Goal: Contribute content: Add original content to the website for others to see

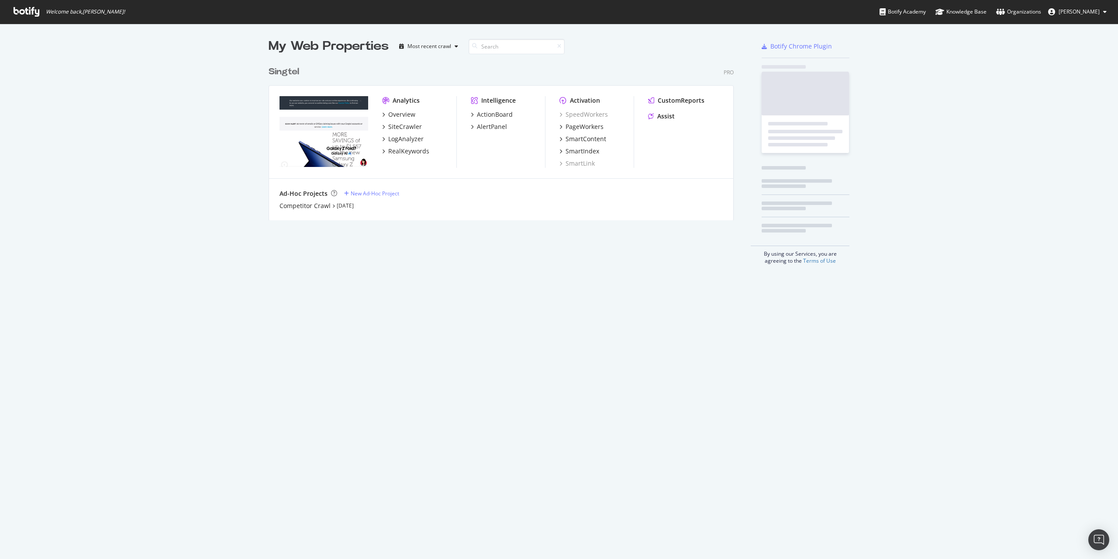
scroll to position [159, 466]
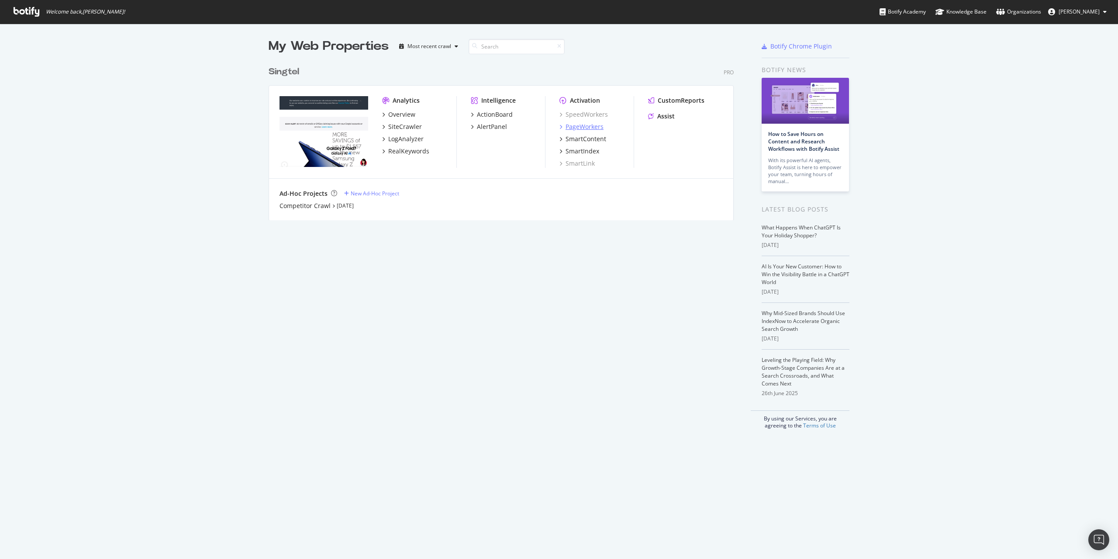
click at [579, 129] on div "PageWorkers" at bounding box center [585, 126] width 38 height 9
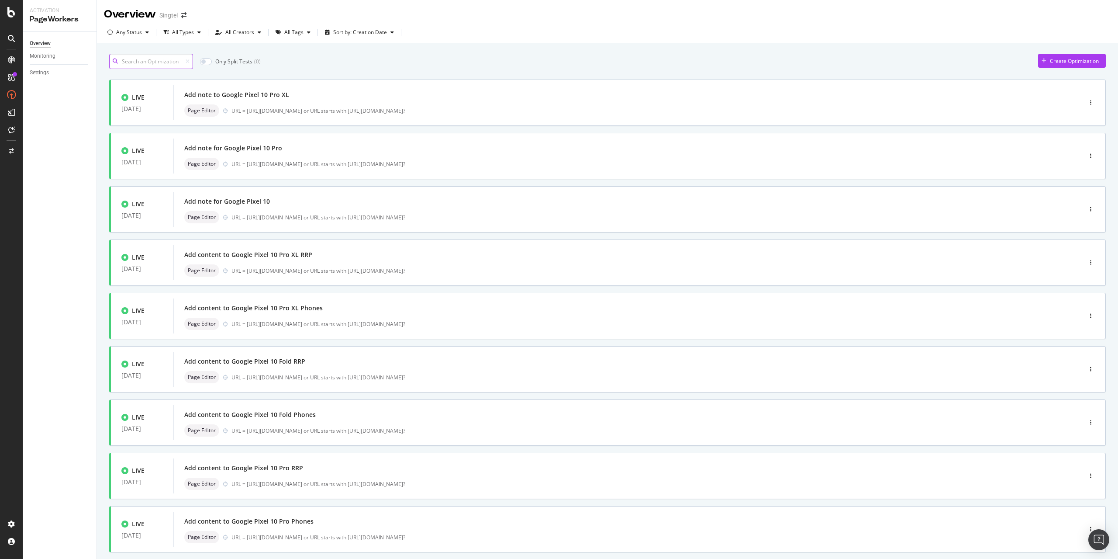
click at [142, 59] on input at bounding box center [151, 61] width 84 height 15
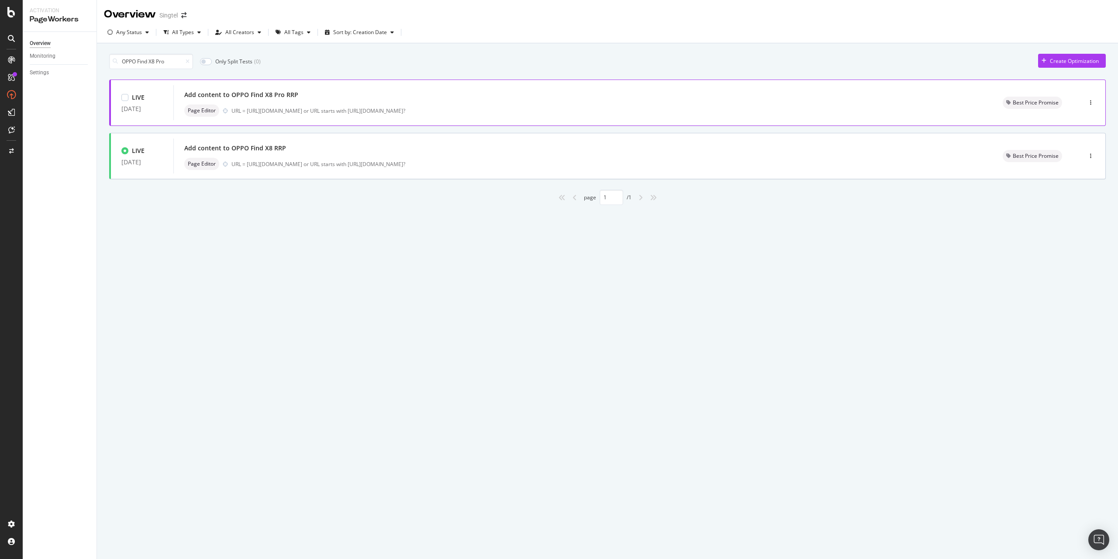
click at [331, 97] on div "Add content to OPPO Find X8 Pro RRP" at bounding box center [583, 95] width 798 height 12
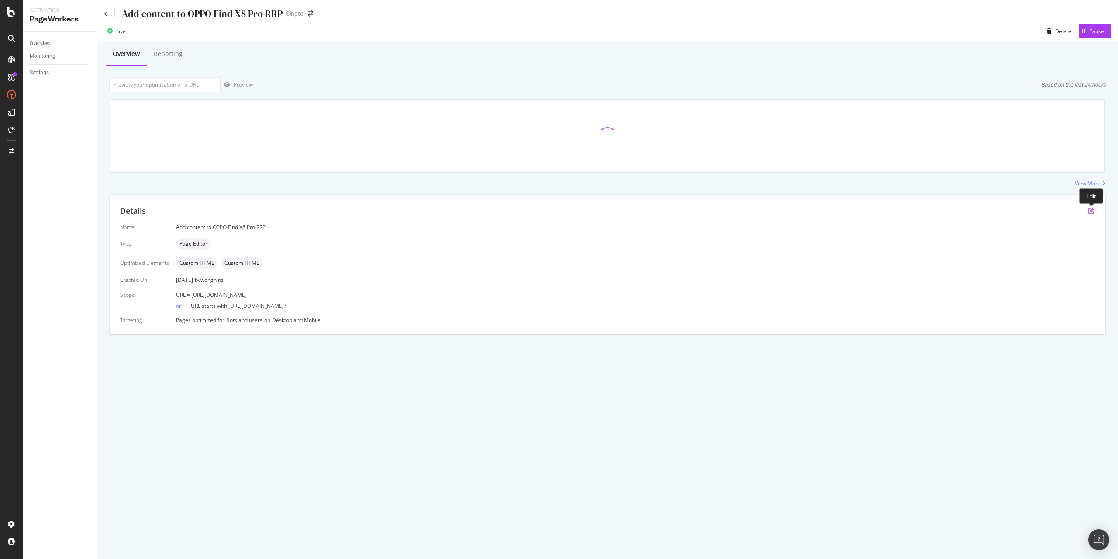
click at [701, 211] on icon "pen-to-square" at bounding box center [1091, 210] width 7 height 7
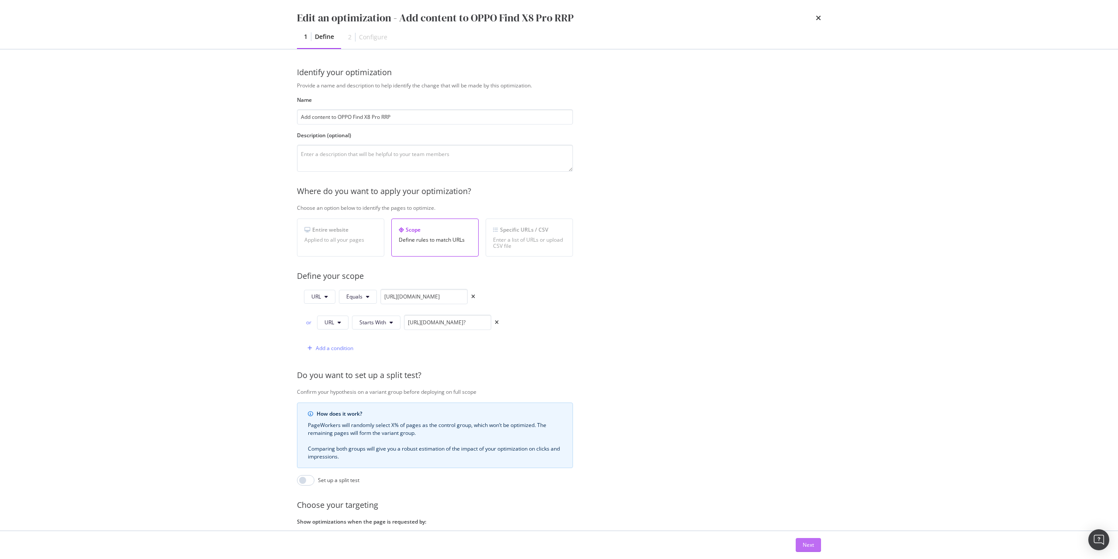
click at [701, 450] on div "Next" at bounding box center [808, 544] width 11 height 7
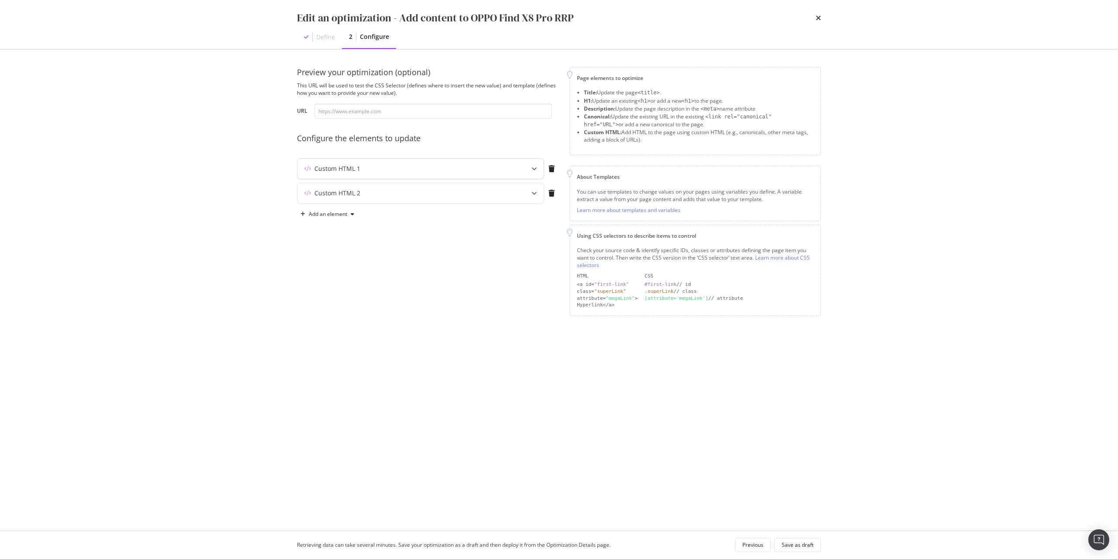
click at [332, 169] on div "Custom HTML 1" at bounding box center [337, 168] width 46 height 9
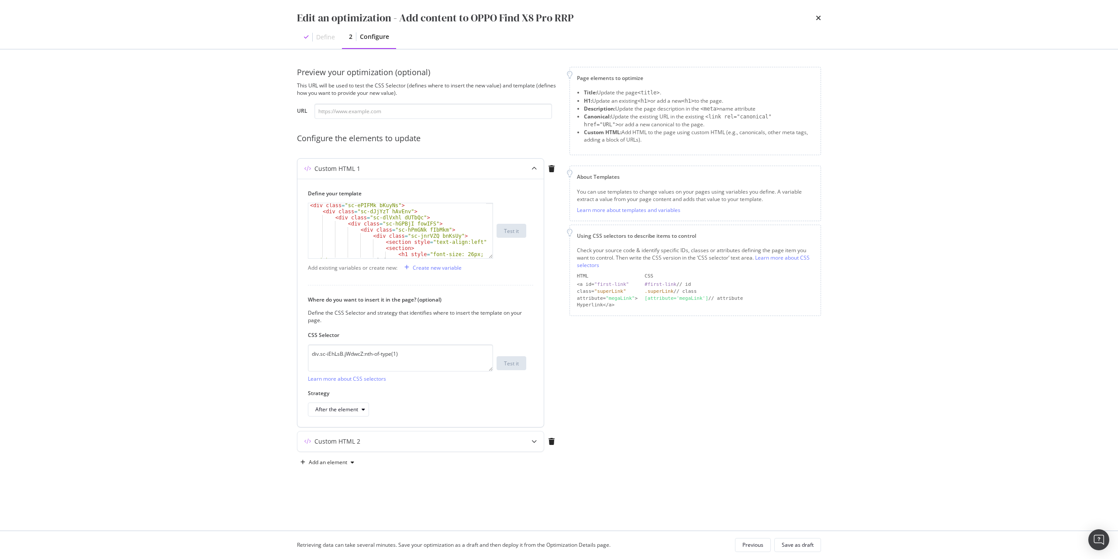
scroll to position [17, 0]
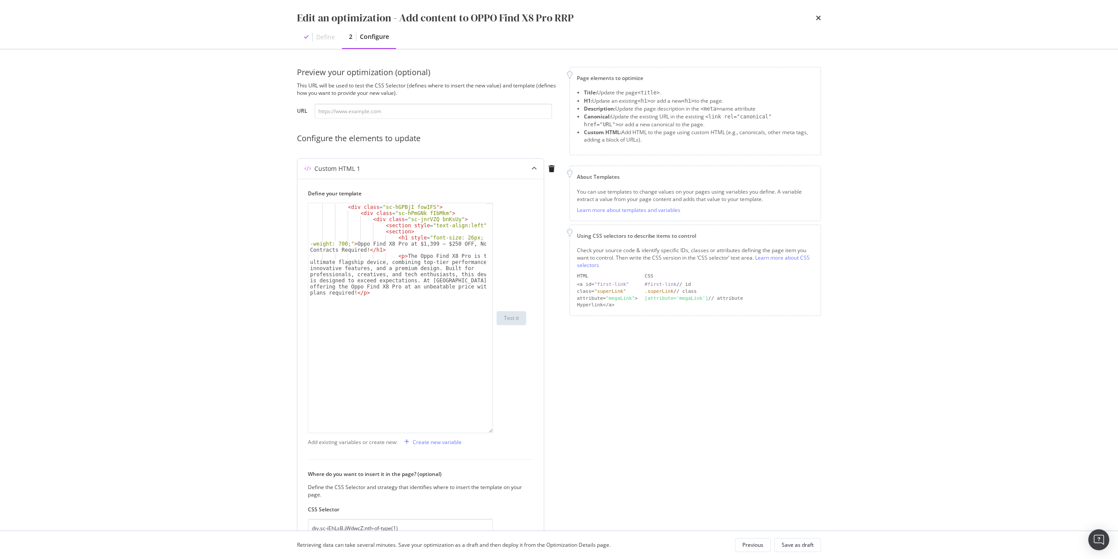
drag, startPoint x: 489, startPoint y: 257, endPoint x: 478, endPoint y: 441, distance: 184.6
click at [478, 433] on div "< div class = "sc-dlVxhl dUTbQc" > < div class = "sc-hGPBjI fowIFS" > < div cla…" at bounding box center [400, 318] width 185 height 230
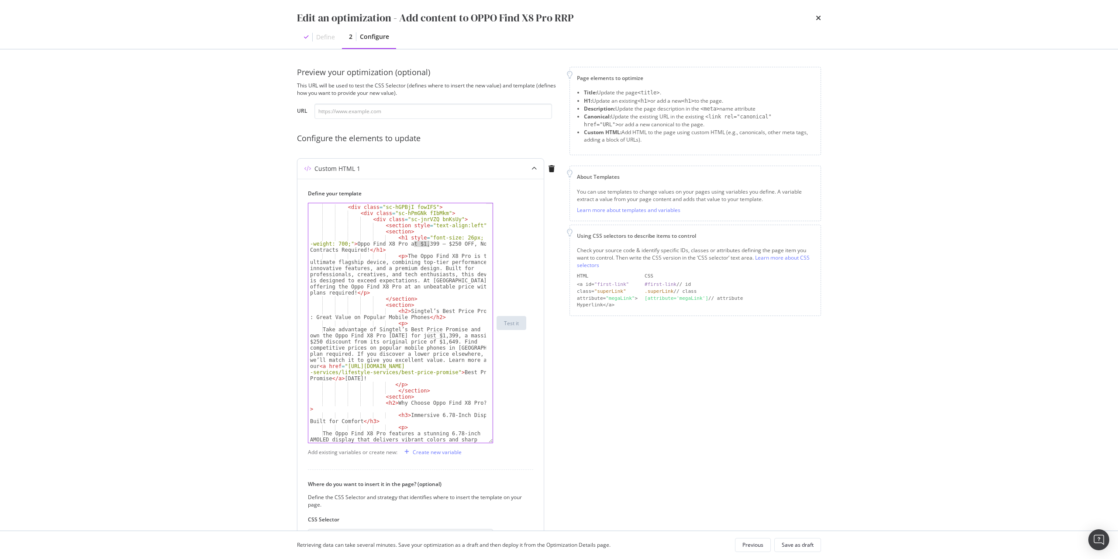
drag, startPoint x: 414, startPoint y: 243, endPoint x: 428, endPoint y: 244, distance: 14.0
click at [428, 244] on div "< div class = "sc-dlVxhl dUTbQc" > < div class = "sc-hGPBjI fowIFS" > < div cla…" at bounding box center [397, 342] width 178 height 288
drag, startPoint x: 440, startPoint y: 243, endPoint x: 448, endPoint y: 244, distance: 7.4
click at [448, 244] on div "< div class = "sc-dlVxhl dUTbQc" > < div class = "sc-hGPBjI fowIFS" > < div cla…" at bounding box center [397, 342] width 178 height 288
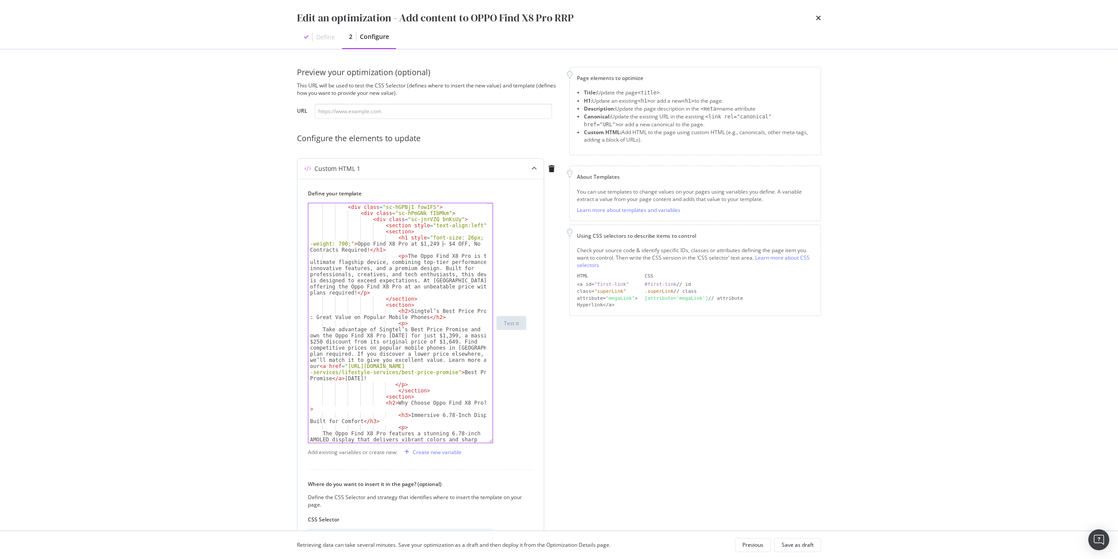
scroll to position [0, 32]
type textarea "<h1 style="font-size: 26px; font-weight: 700;">Oppo Find X8 Pro at $1,249 – $40…"
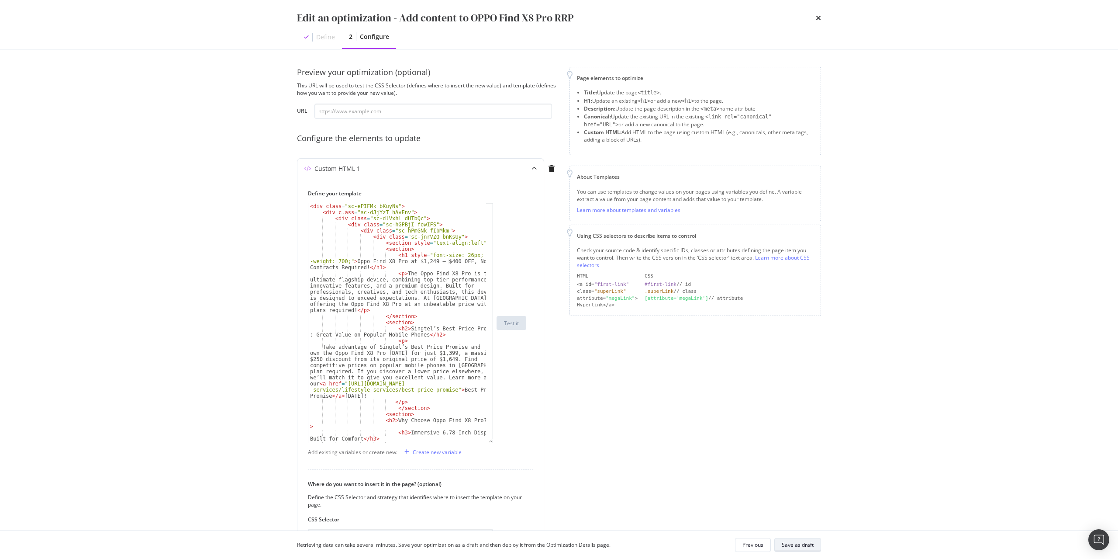
click at [701, 450] on div "Save as draft" at bounding box center [798, 545] width 32 height 12
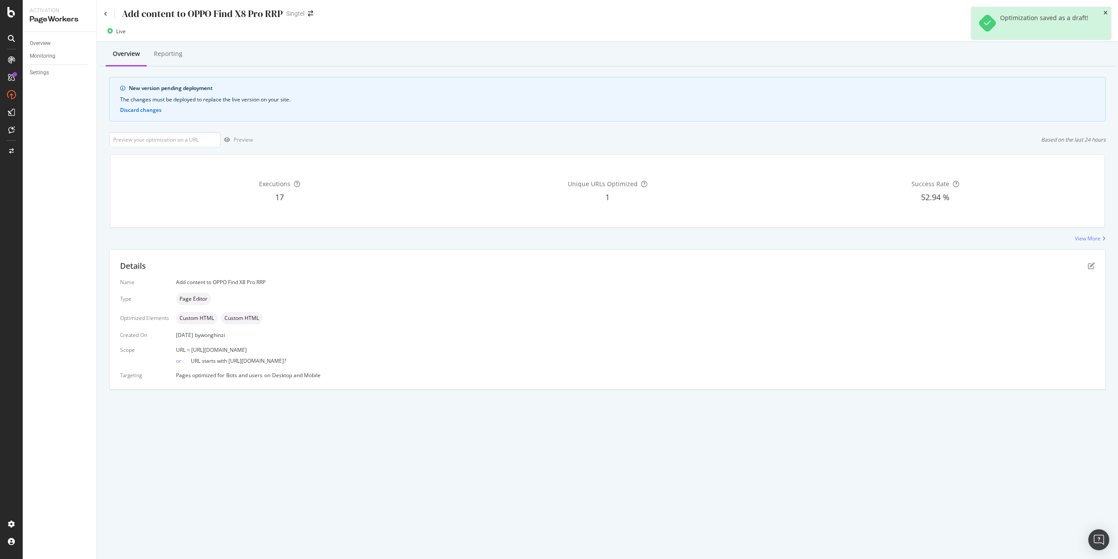
click at [701, 13] on icon "close toast" at bounding box center [1106, 12] width 4 height 5
click at [701, 38] on div "Live Delete Deploy to production" at bounding box center [607, 32] width 1021 height 17
click at [701, 31] on div "Deploy to production" at bounding box center [1079, 31] width 51 height 7
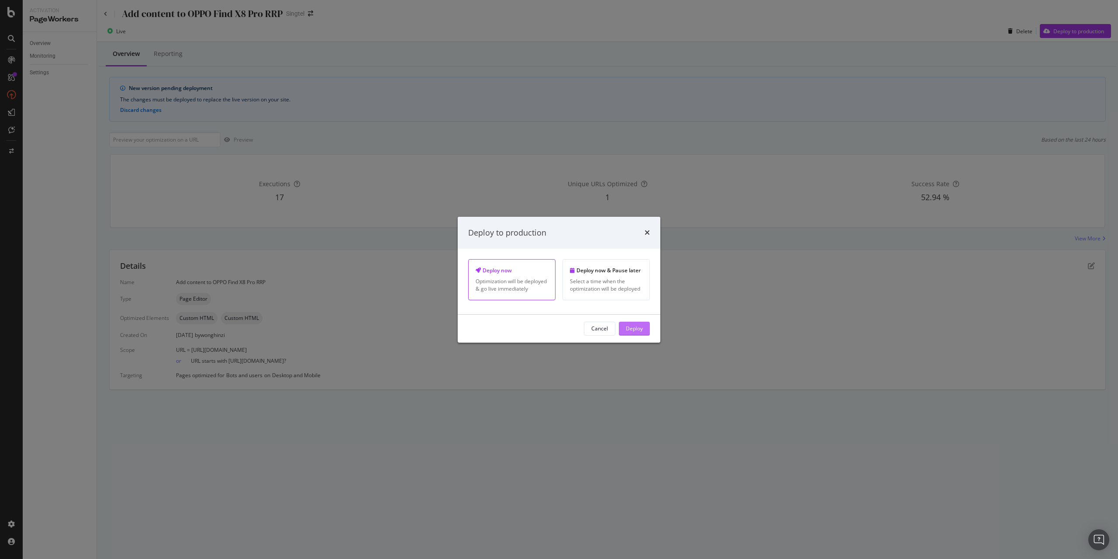
click at [641, 331] on div "Deploy" at bounding box center [634, 328] width 17 height 7
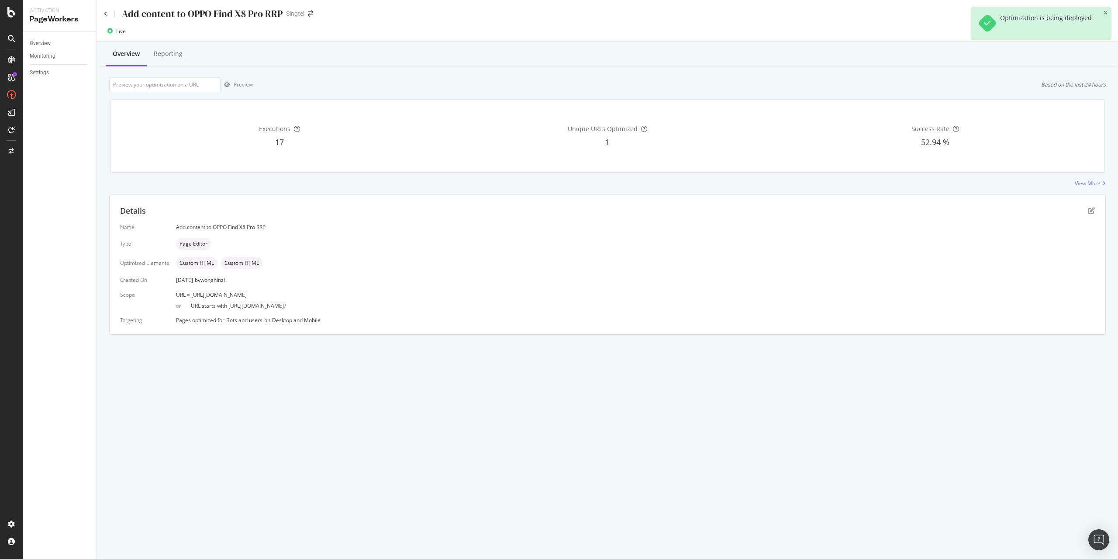
drag, startPoint x: 366, startPoint y: 351, endPoint x: 191, endPoint y: 294, distance: 183.3
click at [191, 294] on div "URL = [URL][DOMAIN_NAME]" at bounding box center [635, 294] width 919 height 7
copy span "[URL][DOMAIN_NAME]"
click at [107, 12] on icon at bounding box center [105, 13] width 3 height 5
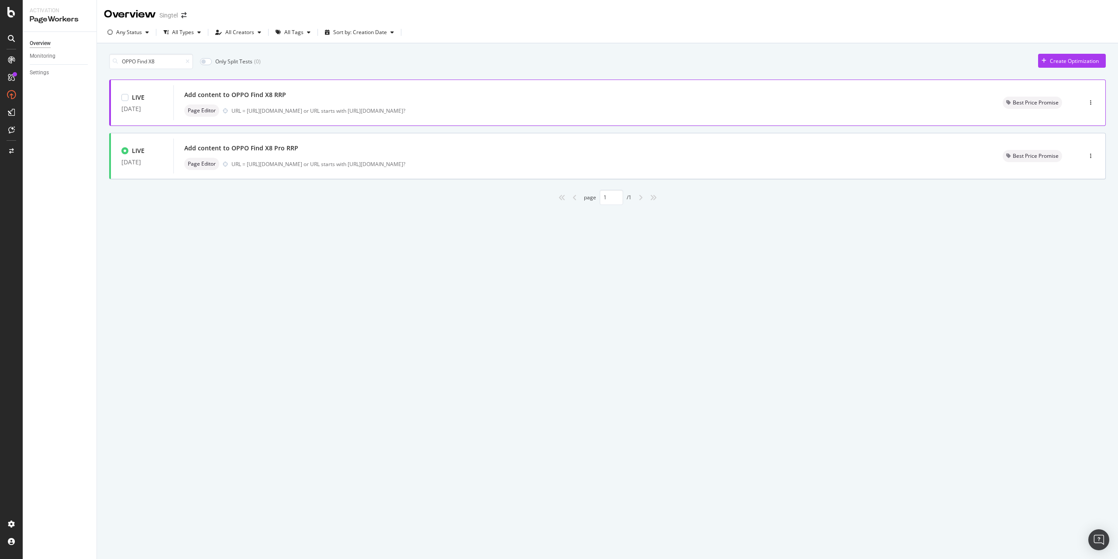
click at [225, 97] on div "Add content to OPPO Find X8 RRP" at bounding box center [235, 94] width 102 height 9
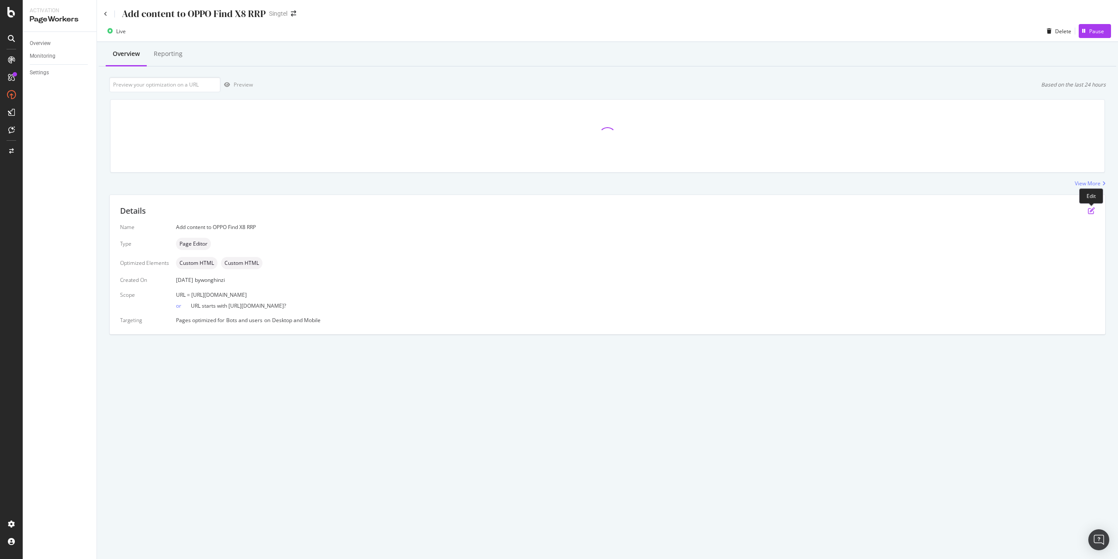
click at [701, 209] on icon "pen-to-square" at bounding box center [1091, 210] width 7 height 7
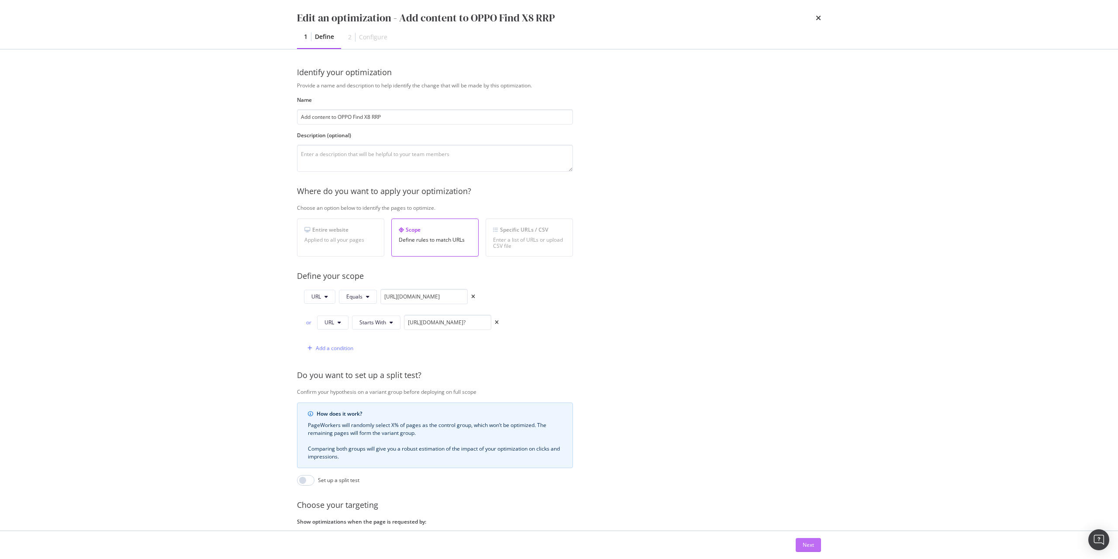
click at [701, 450] on div "Next" at bounding box center [808, 544] width 11 height 7
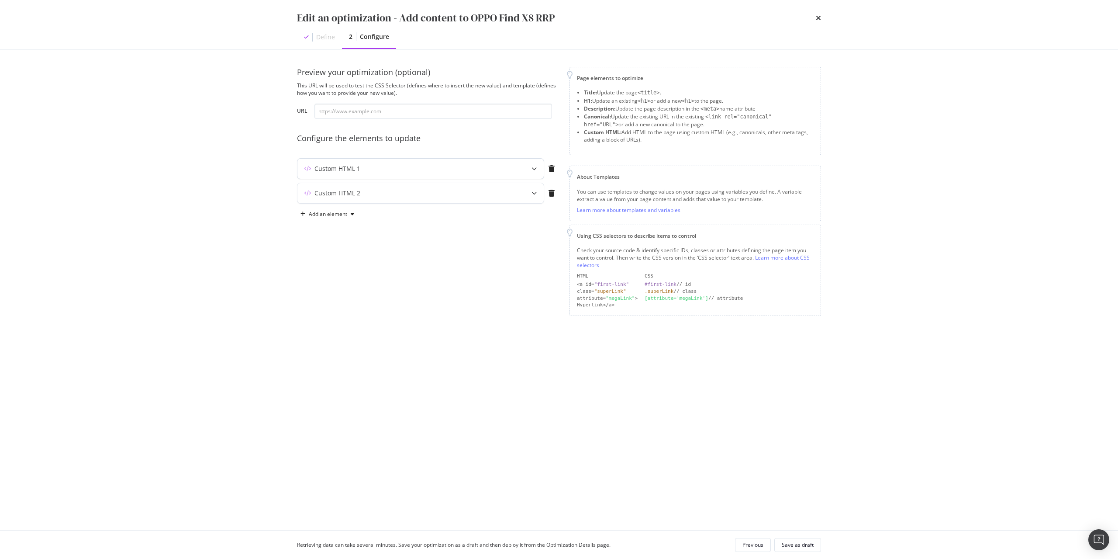
click at [509, 167] on div "Custom HTML 1" at bounding box center [420, 169] width 246 height 20
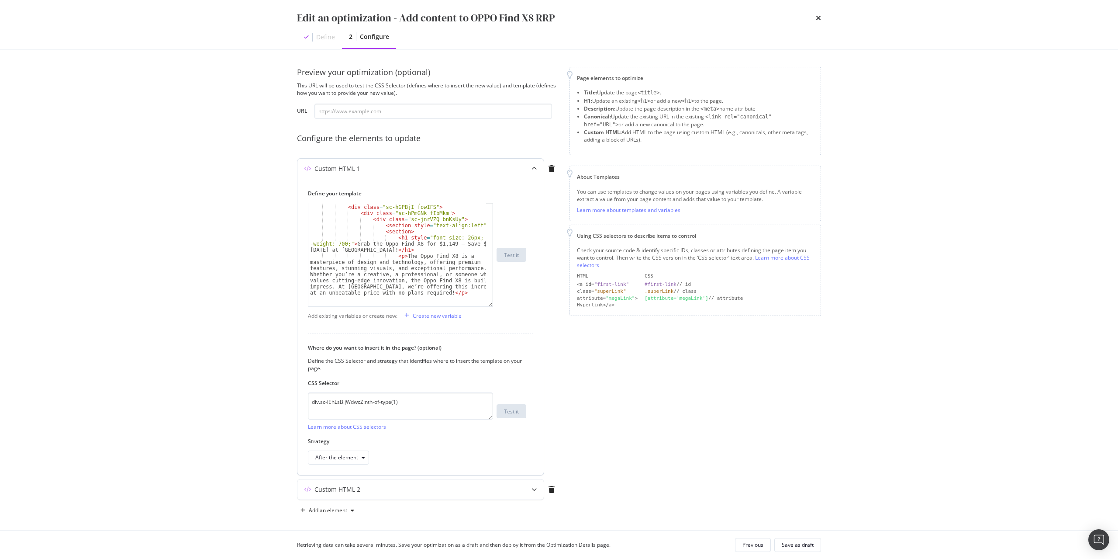
scroll to position [17, 0]
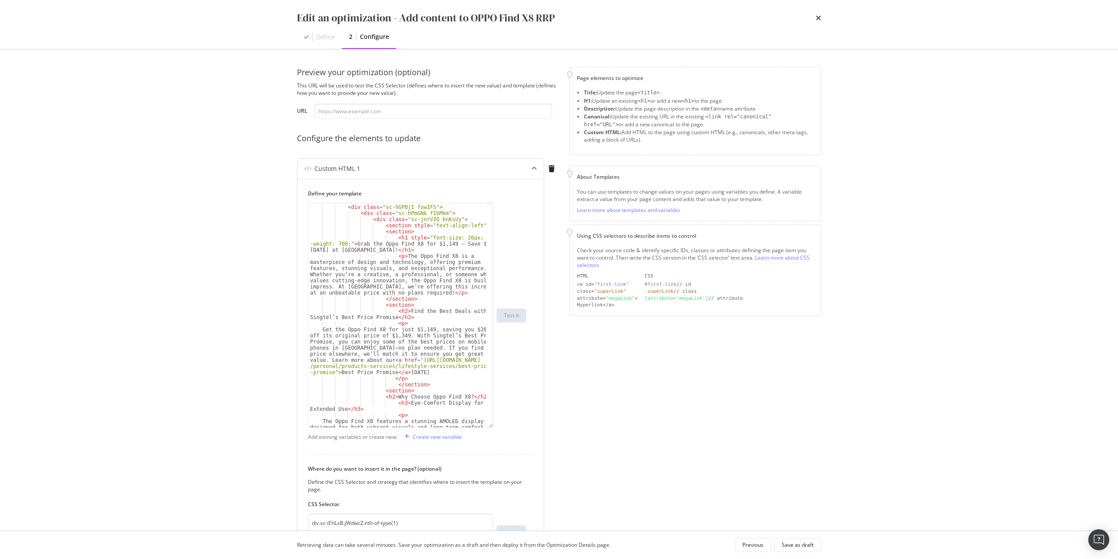
drag, startPoint x: 491, startPoint y: 258, endPoint x: 497, endPoint y: 427, distance: 169.1
click at [497, 427] on div "< div class = "sc-dlVxhl dUTbQc" > < div class = "sc-hGPBjI fowIFS" > < div cla…" at bounding box center [417, 315] width 218 height 225
click at [439, 245] on div "< div class = "sc-dlVxhl dUTbQc" > < div class = "sc-hGPBjI fowIFS" > < div cla…" at bounding box center [397, 337] width 178 height 279
drag, startPoint x: 471, startPoint y: 242, endPoint x: 478, endPoint y: 269, distance: 28.0
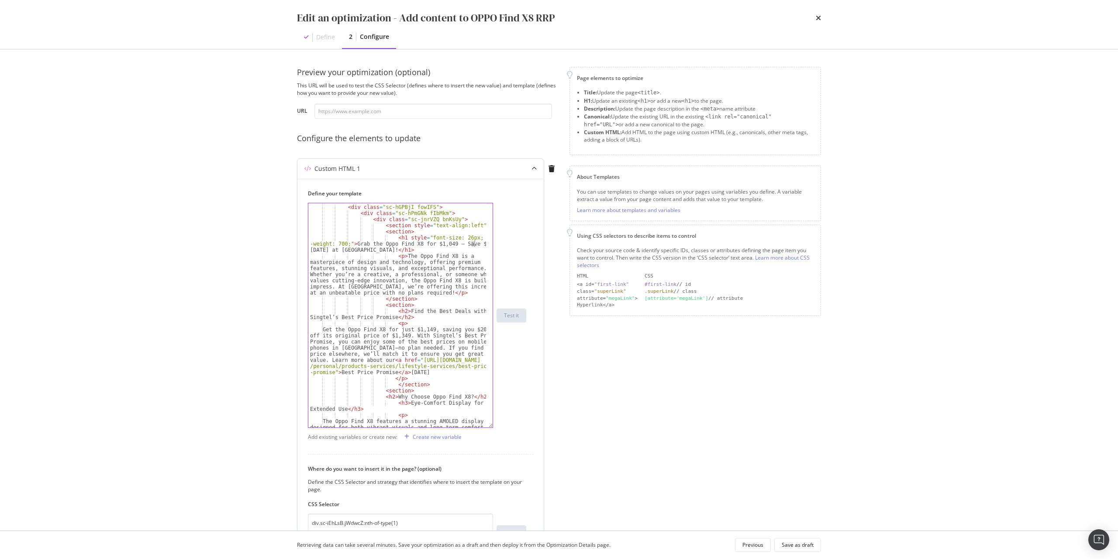
click at [473, 242] on div "< div class = "sc-dlVxhl dUTbQc" > < div class = "sc-hGPBjI fowIFS" > < div cla…" at bounding box center [397, 337] width 178 height 279
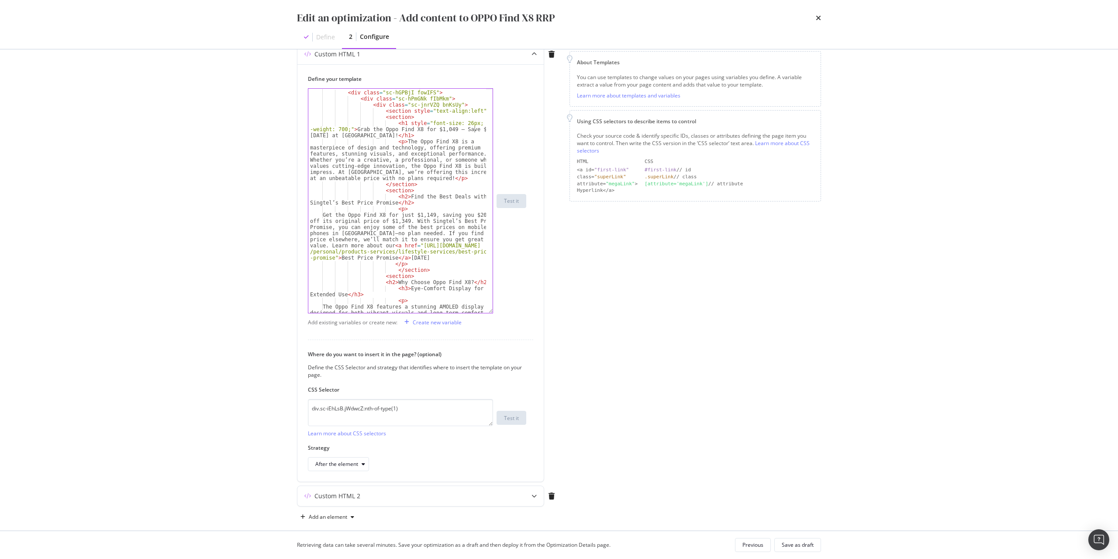
scroll to position [125, 0]
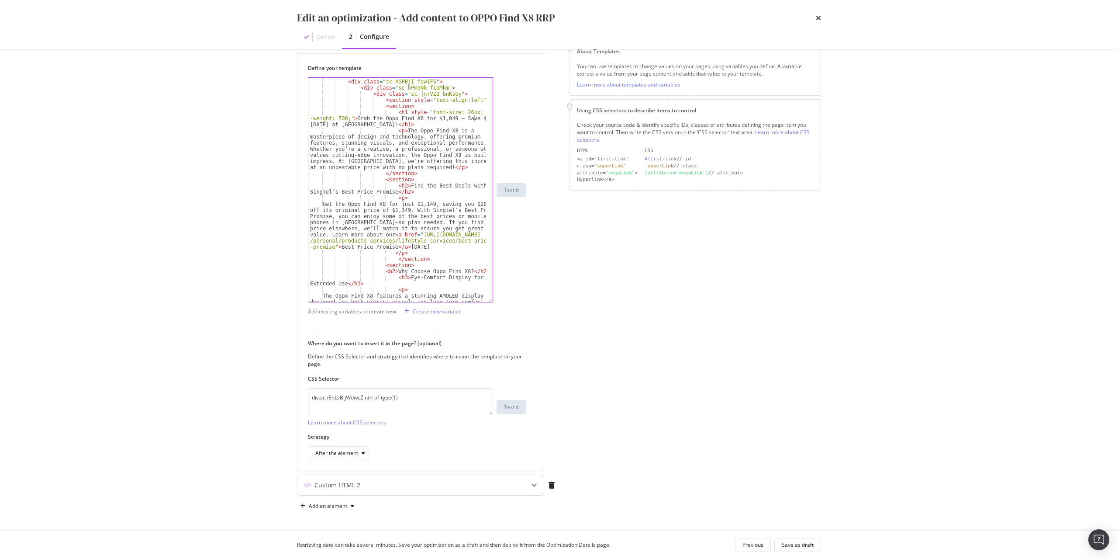
type textarea "<h1 style="font-size: 26px; font-weight: 700;">Grab the Oppo Find X8 for $1,049…"
click at [433, 450] on div "Custom HTML 2" at bounding box center [420, 485] width 246 height 20
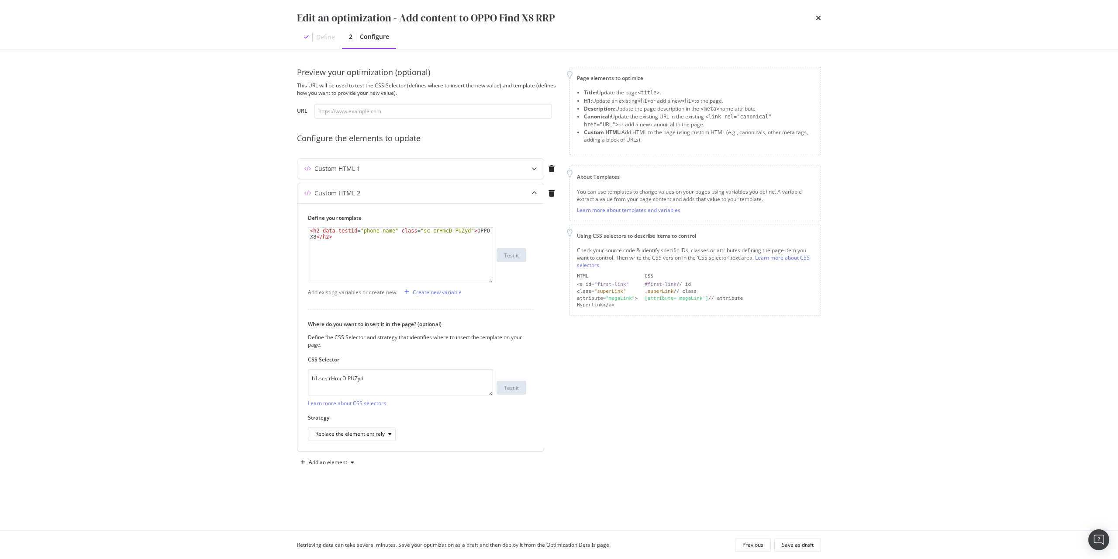
scroll to position [0, 0]
click at [701, 450] on div "Save as draft" at bounding box center [798, 544] width 32 height 7
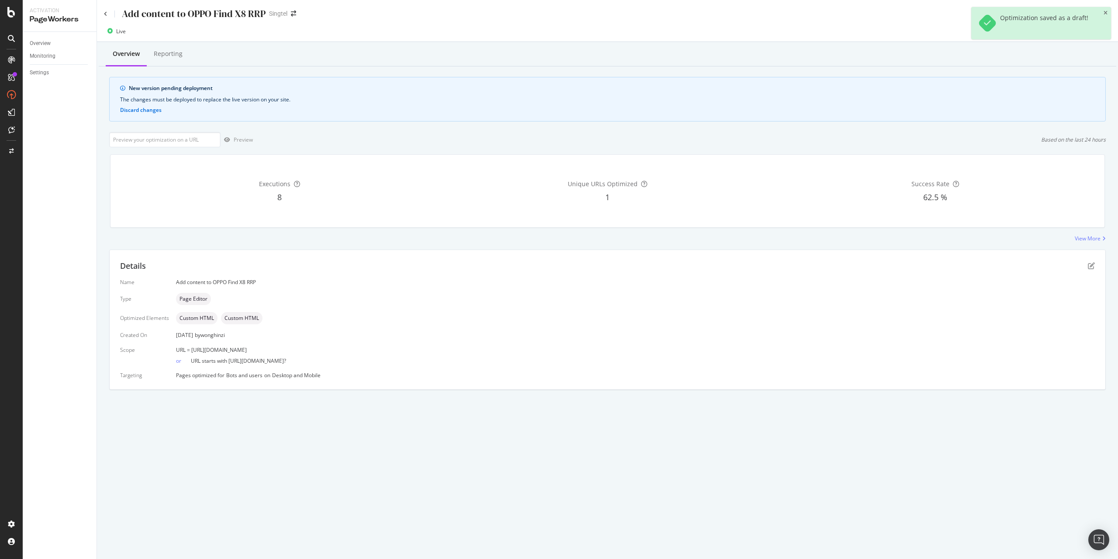
click at [701, 11] on div "Optimization saved as a draft!" at bounding box center [1041, 23] width 140 height 32
click at [701, 11] on icon "close toast" at bounding box center [1106, 12] width 4 height 5
click at [701, 32] on div "Deploy to production" at bounding box center [1079, 31] width 51 height 7
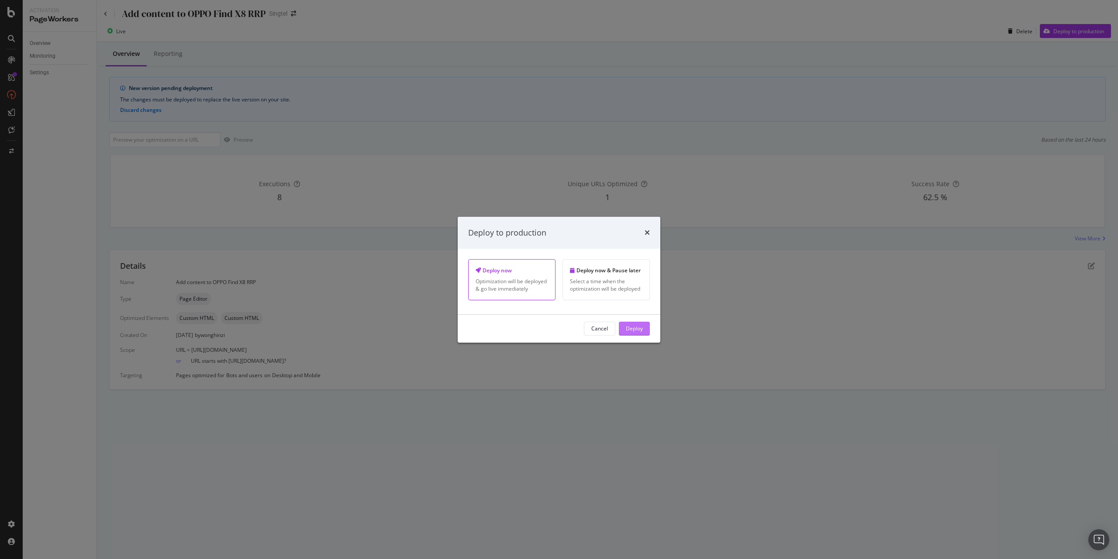
click at [627, 333] on div "Deploy" at bounding box center [634, 328] width 17 height 13
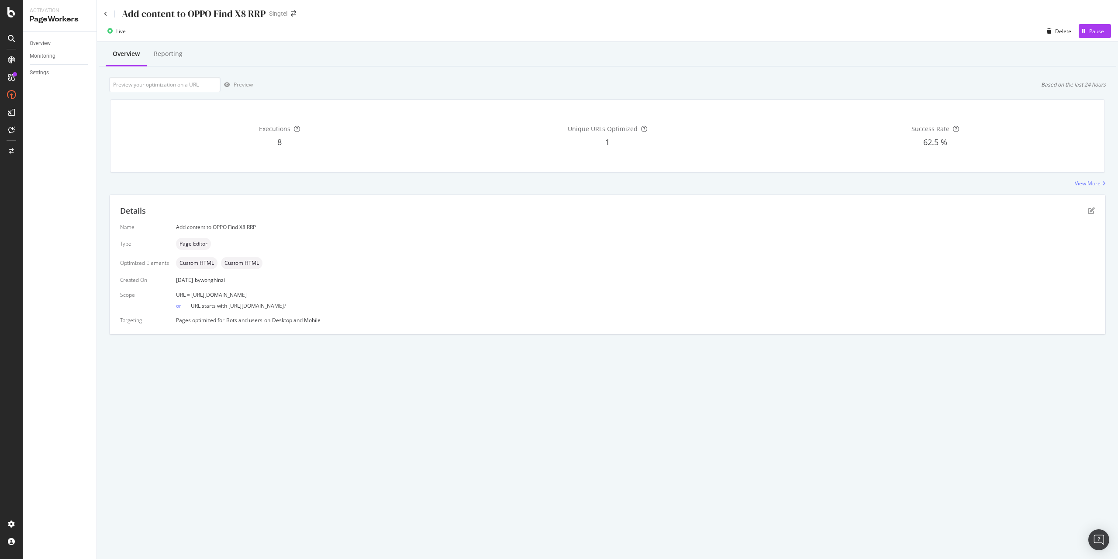
click at [701, 325] on div "Details Name Add content to OPPO Find X8 RRP Type Page Editor Optimized Element…" at bounding box center [608, 264] width 996 height 139
drag, startPoint x: 361, startPoint y: 293, endPoint x: 190, endPoint y: 295, distance: 170.8
click at [190, 295] on div "URL = [URL][DOMAIN_NAME]" at bounding box center [635, 294] width 919 height 7
copy span "[URL][DOMAIN_NAME]"
click at [701, 214] on icon "pen-to-square" at bounding box center [1091, 210] width 7 height 7
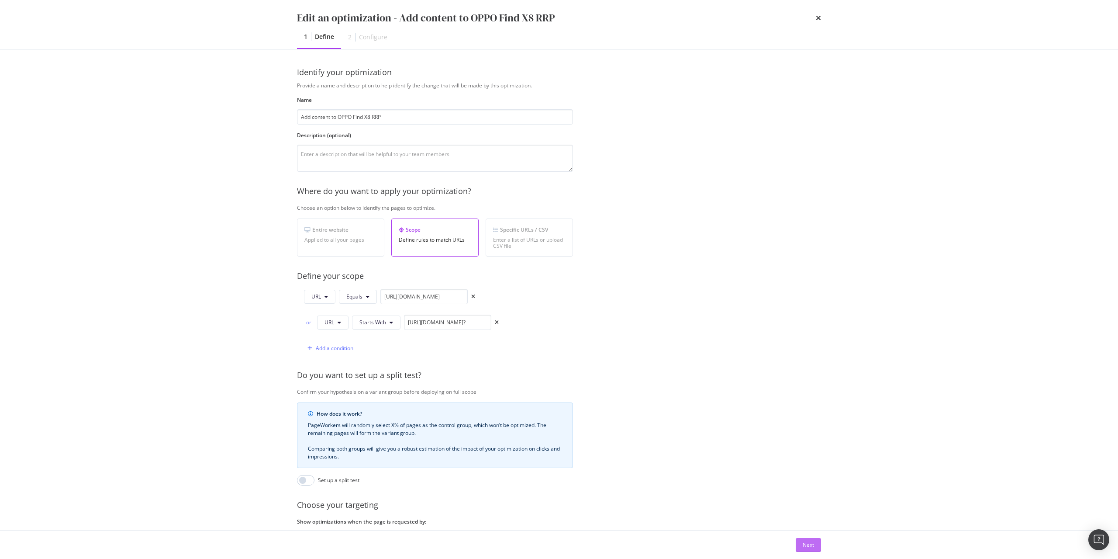
click at [701, 450] on button "Next" at bounding box center [808, 545] width 25 height 14
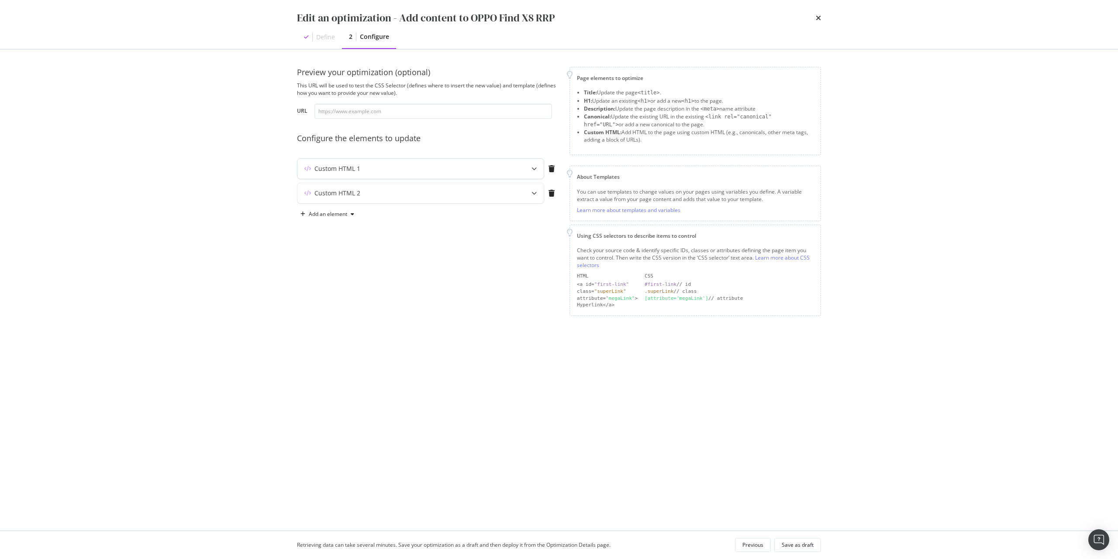
click at [389, 173] on div "Custom HTML 1" at bounding box center [420, 169] width 246 height 20
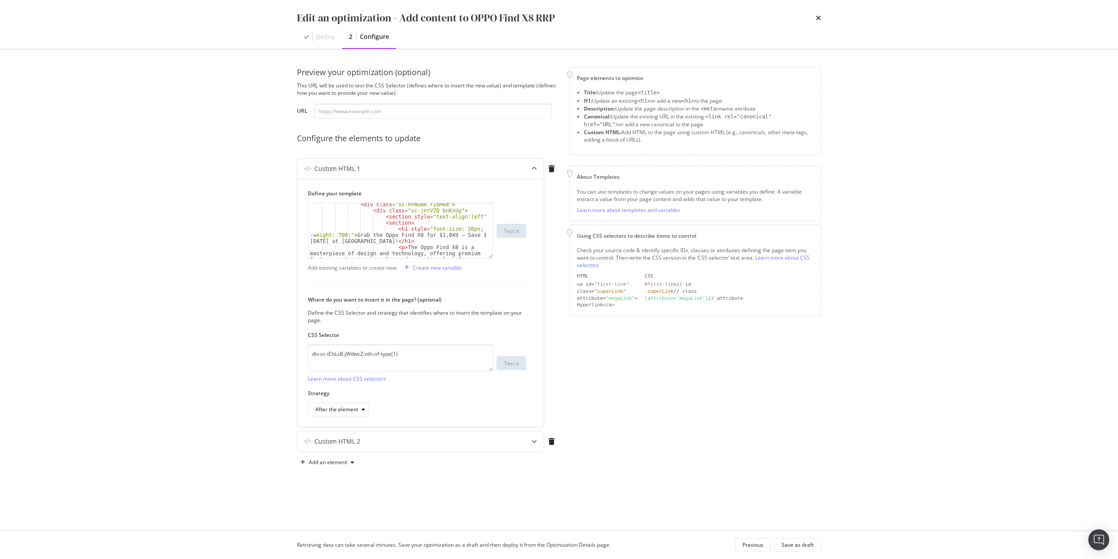
scroll to position [26, 0]
click at [473, 236] on div "< div class = "sc-hPmGNk fIbMkm" > < div class = "sc-jnrVZQ bnKsUy" > < section…" at bounding box center [397, 253] width 178 height 104
type textarea "<h1 style="font-size: 26px; font-weight: 700;">Grab the Oppo Find X8 for $1,049…"
click at [701, 450] on div "Save as draft" at bounding box center [798, 544] width 32 height 7
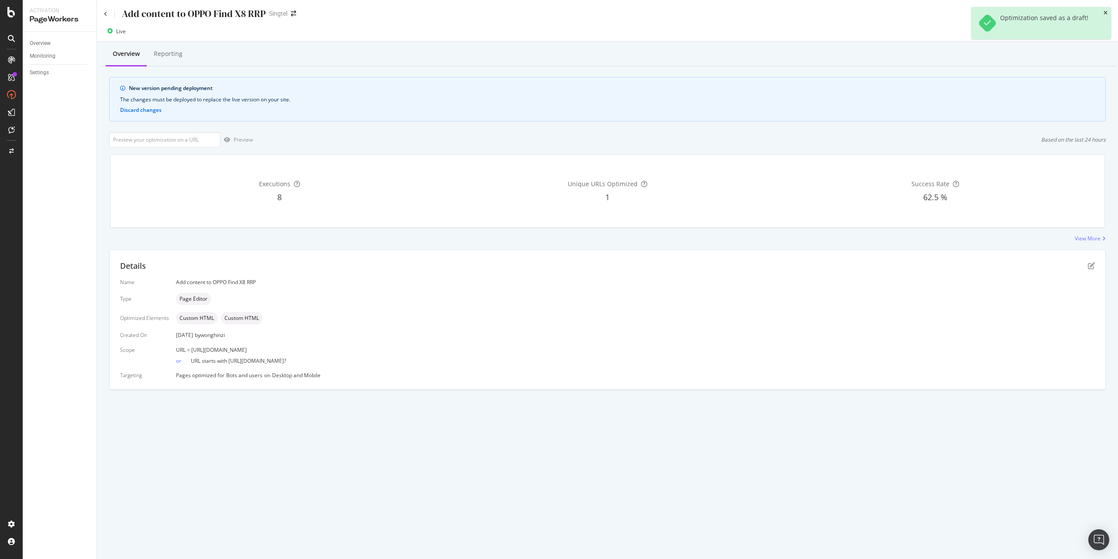
click at [701, 11] on icon "close toast" at bounding box center [1106, 12] width 4 height 5
click at [701, 28] on div "Deploy to production" at bounding box center [1079, 31] width 51 height 7
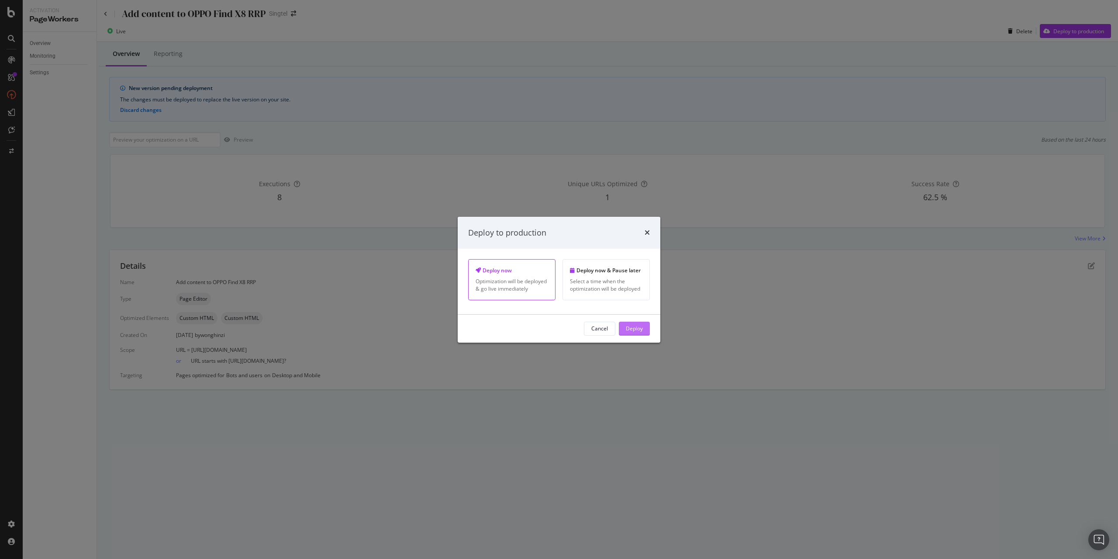
click at [635, 331] on div "Deploy" at bounding box center [634, 328] width 17 height 7
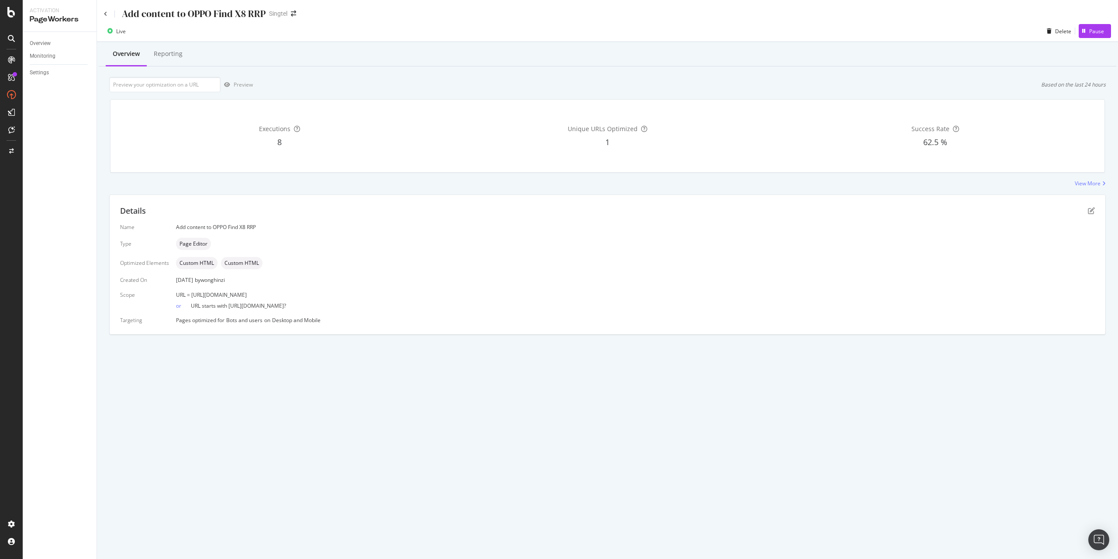
click at [701, 206] on div "Details" at bounding box center [607, 210] width 975 height 11
click at [107, 15] on icon at bounding box center [105, 13] width 3 height 5
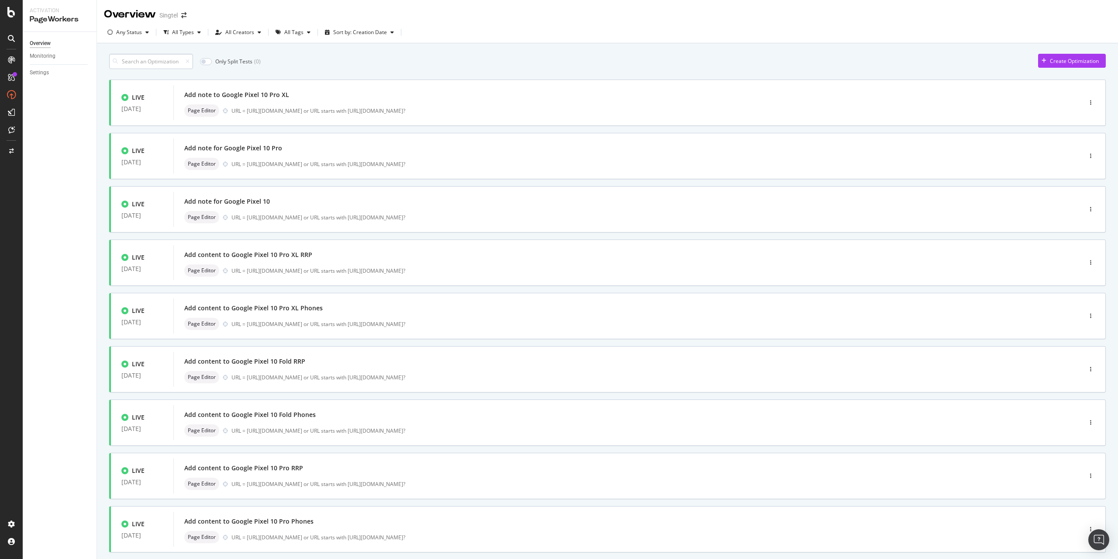
click at [174, 66] on input at bounding box center [151, 61] width 84 height 15
click at [219, 153] on div "Add content to iPhone 16 Pro Max RRP page" at bounding box center [583, 148] width 798 height 12
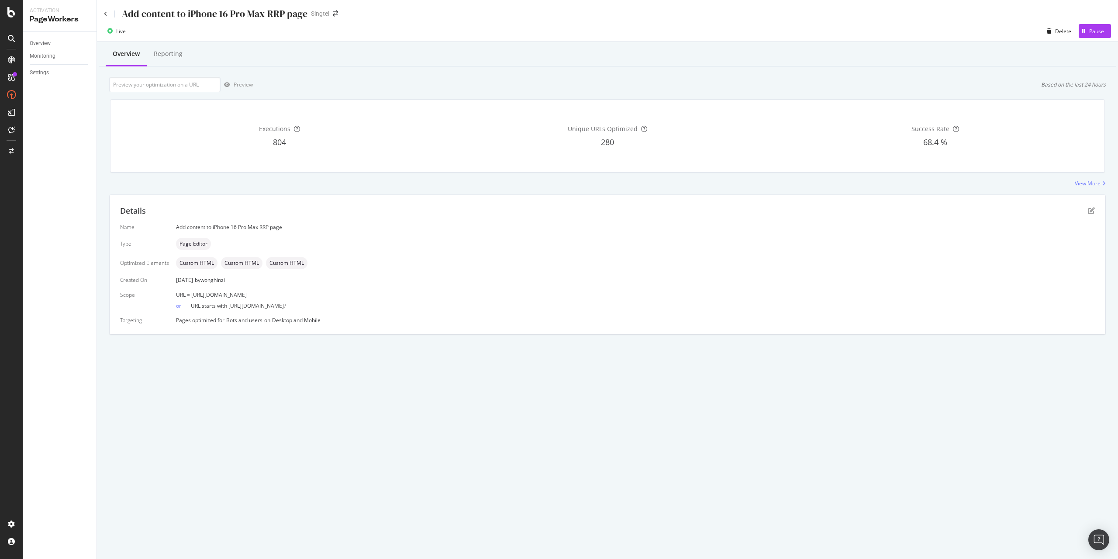
drag, startPoint x: 384, startPoint y: 296, endPoint x: 191, endPoint y: 294, distance: 192.6
click at [191, 294] on div "URL = [URL][DOMAIN_NAME]" at bounding box center [635, 294] width 919 height 7
copy span "[URL][DOMAIN_NAME]"
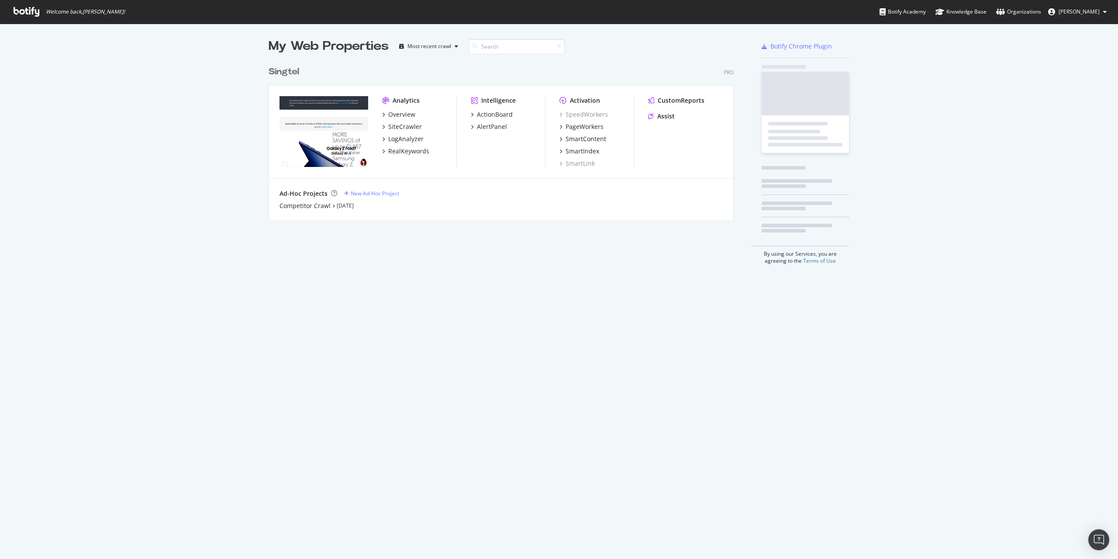
scroll to position [159, 466]
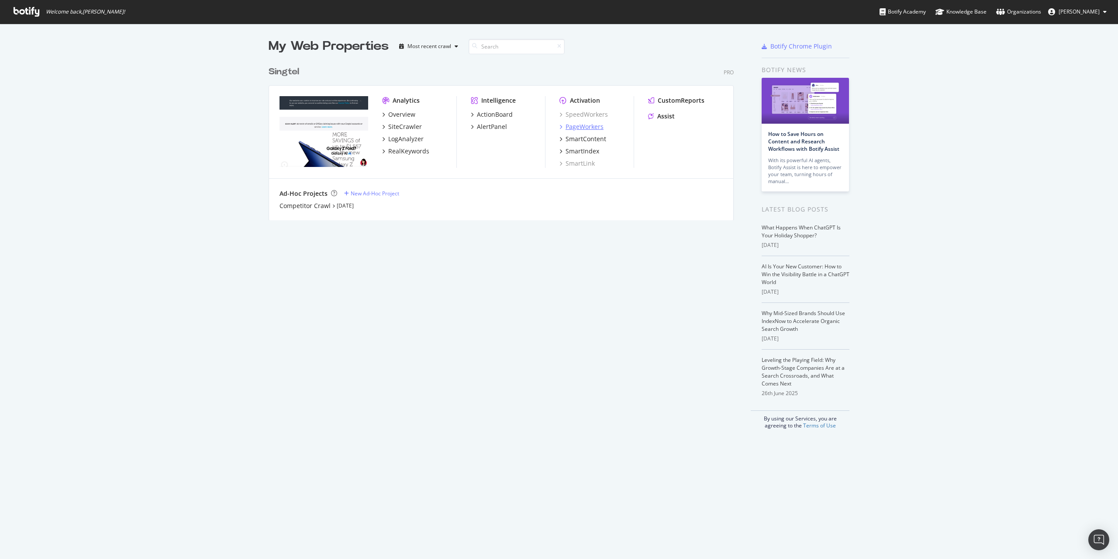
click at [586, 130] on div "PageWorkers" at bounding box center [585, 126] width 38 height 9
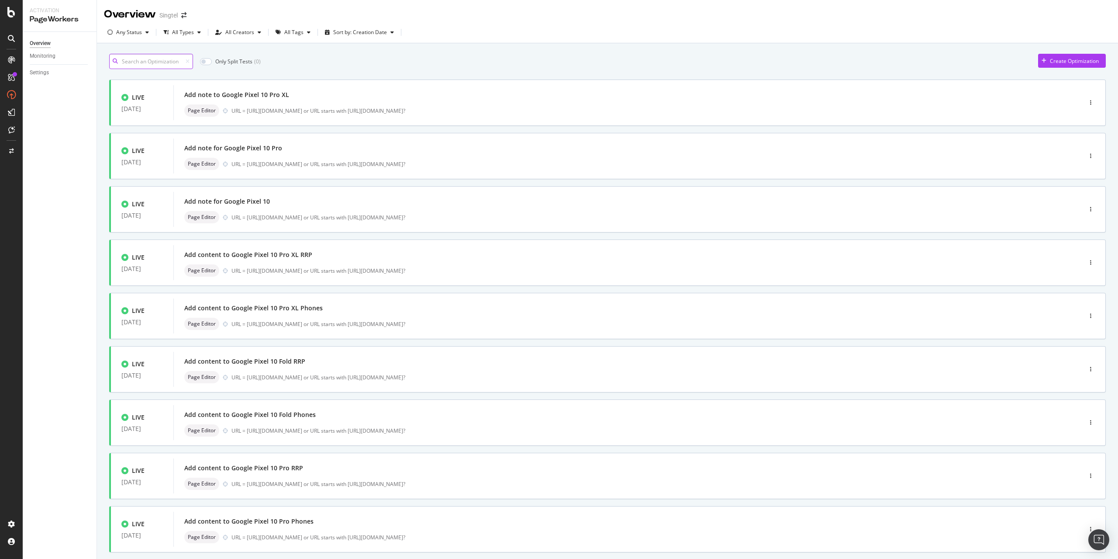
click at [149, 60] on input at bounding box center [151, 61] width 84 height 15
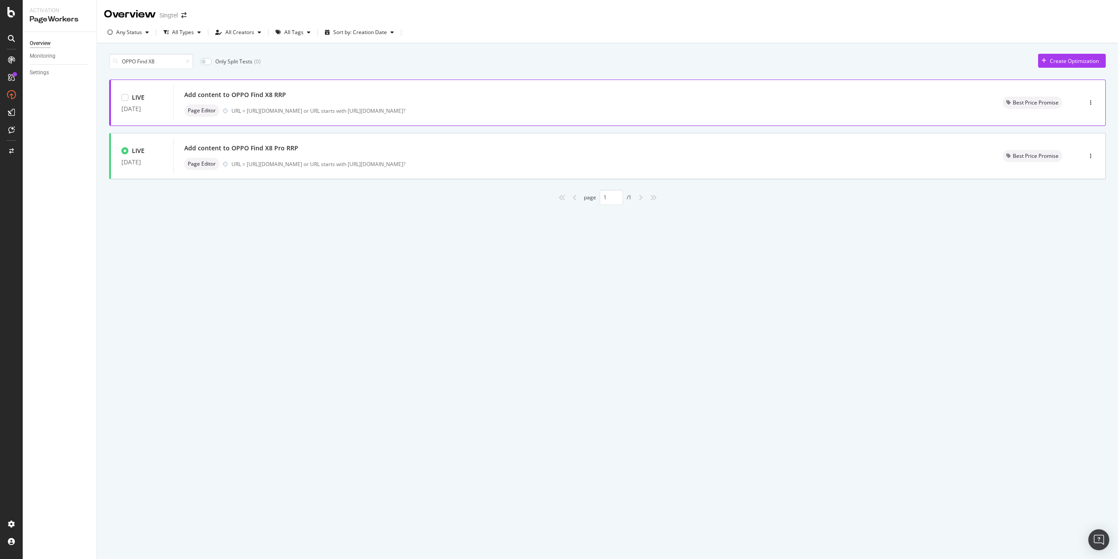
click at [268, 99] on div "Add content to OPPO Find X8 RRP" at bounding box center [235, 94] width 102 height 9
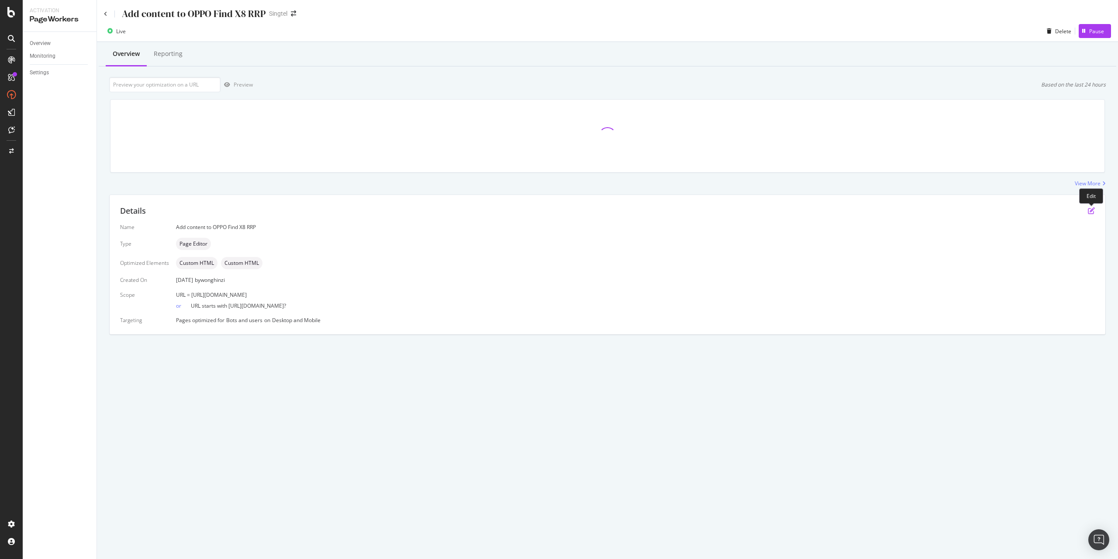
click at [1092, 211] on icon "pen-to-square" at bounding box center [1091, 210] width 7 height 7
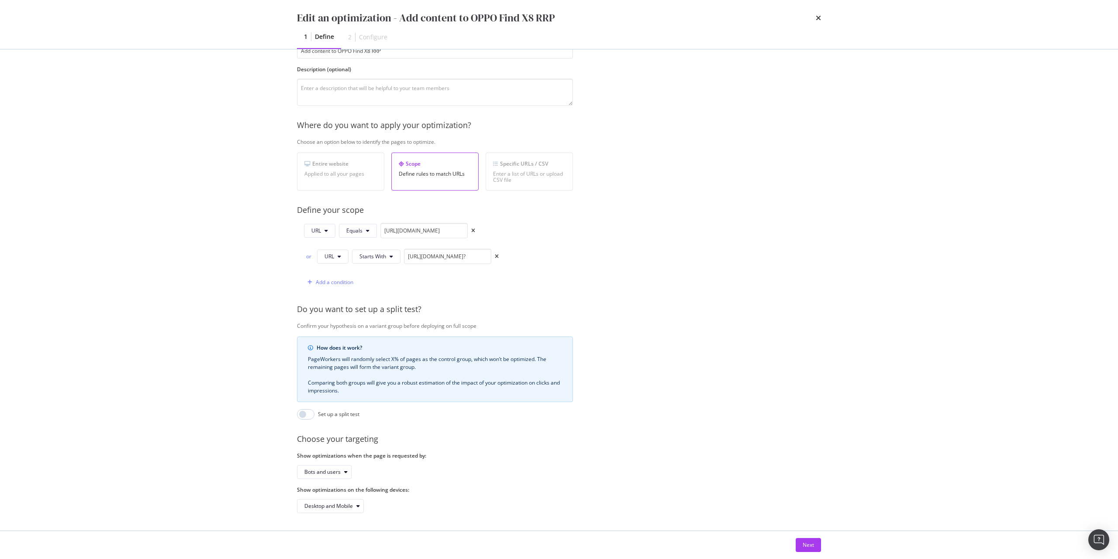
scroll to position [73, 0]
click at [805, 549] on div "Next" at bounding box center [808, 544] width 11 height 13
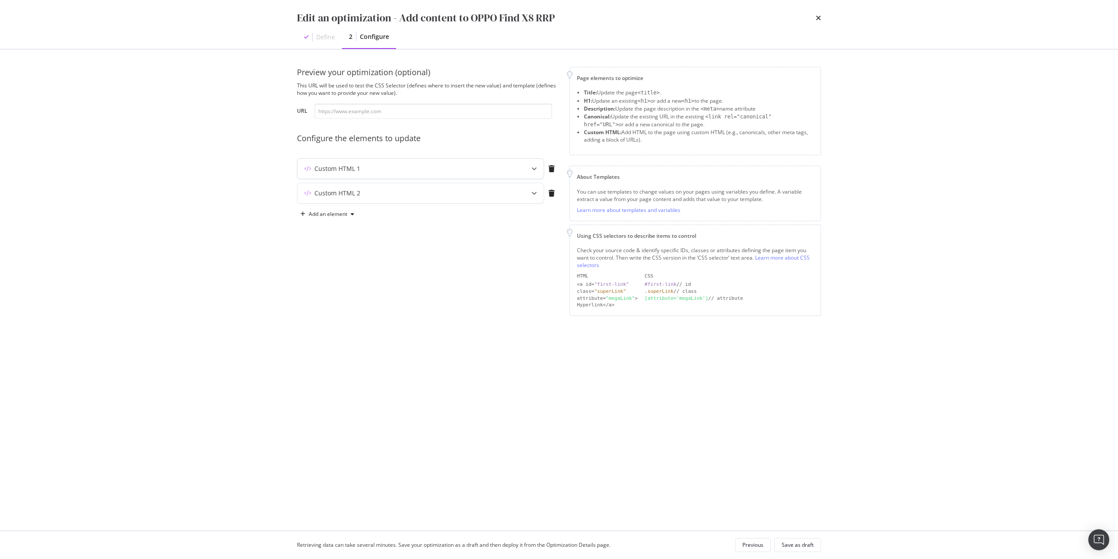
click at [358, 174] on div "Custom HTML 1" at bounding box center [420, 169] width 246 height 20
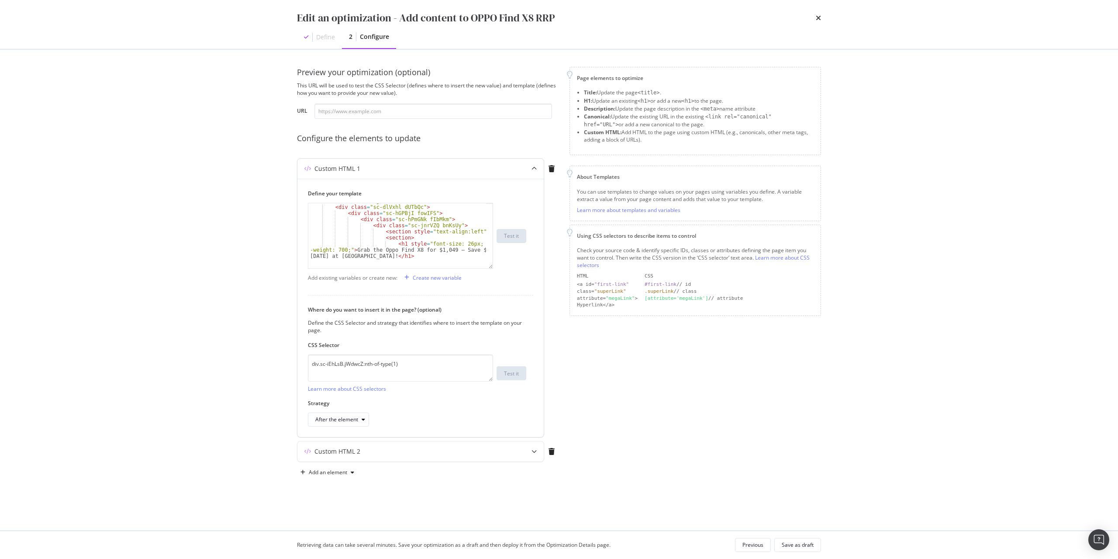
scroll to position [17, 0]
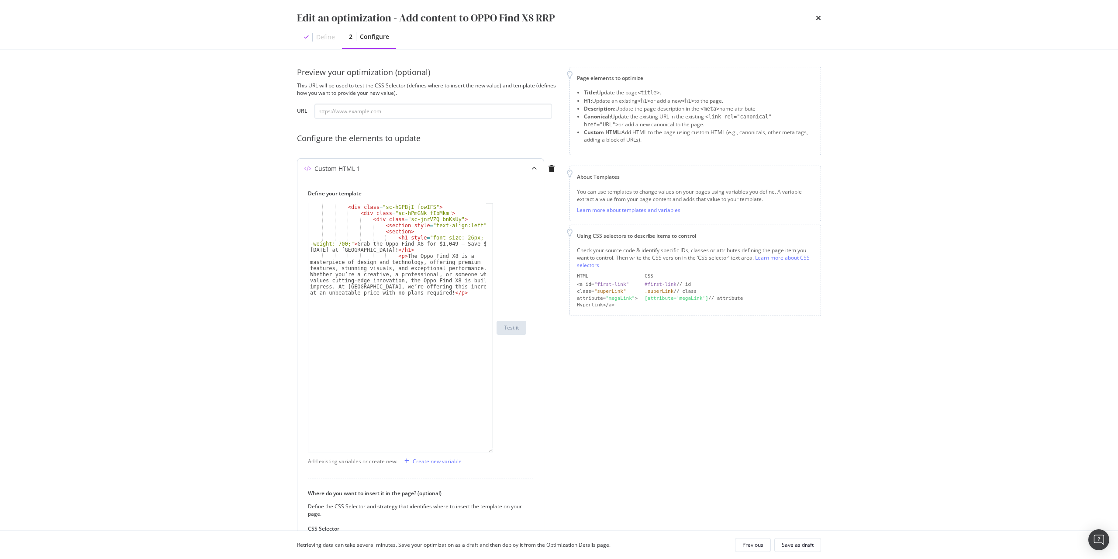
drag, startPoint x: 490, startPoint y: 257, endPoint x: 484, endPoint y: 451, distance: 194.0
click at [484, 451] on div "< div class = "sc-dlVxhl dUTbQc" > < div class = "sc-hGPBjI fowIFS" > < div cla…" at bounding box center [400, 327] width 185 height 249
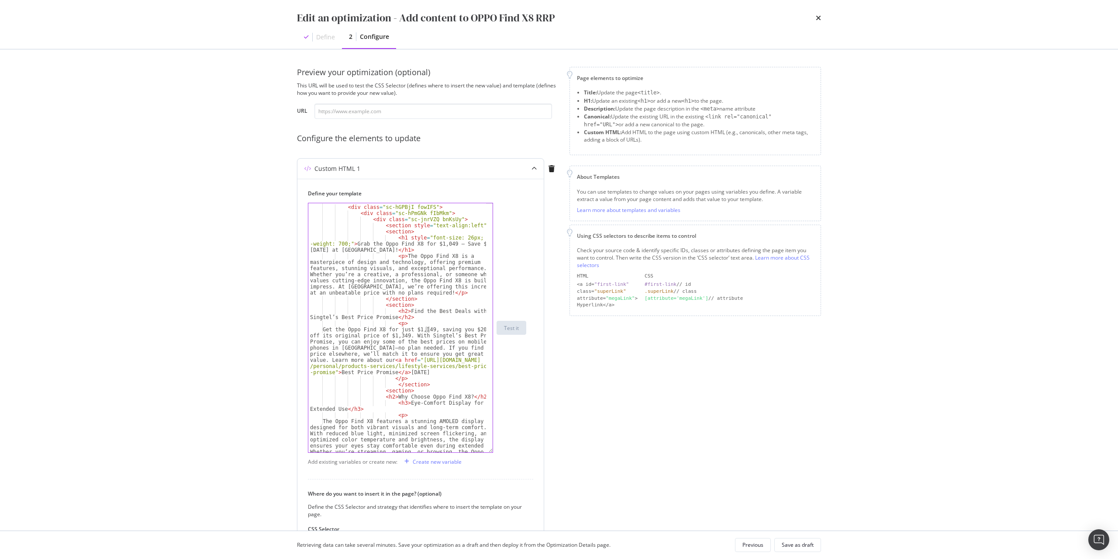
click at [427, 328] on div "< div class = "sc-dlVxhl dUTbQc" > < div class = "sc-hGPBjI fowIFS" > < div cla…" at bounding box center [397, 350] width 178 height 304
drag, startPoint x: 474, startPoint y: 329, endPoint x: 478, endPoint y: 330, distance: 4.5
click at [478, 330] on div "< div class = "sc-dlVxhl dUTbQc" > < div class = "sc-hGPBjI fowIFS" > < div cla…" at bounding box center [397, 350] width 178 height 304
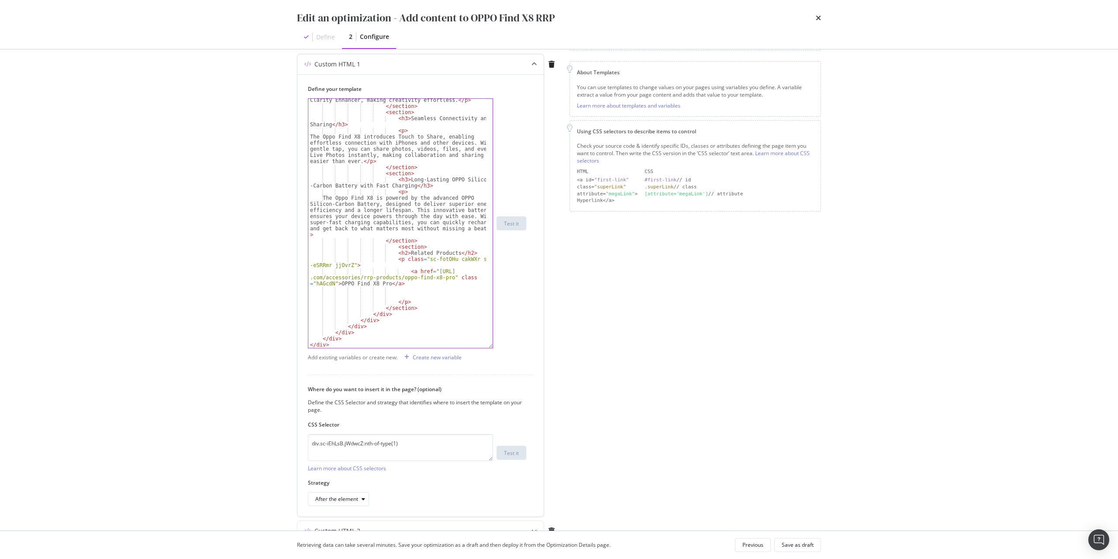
scroll to position [150, 0]
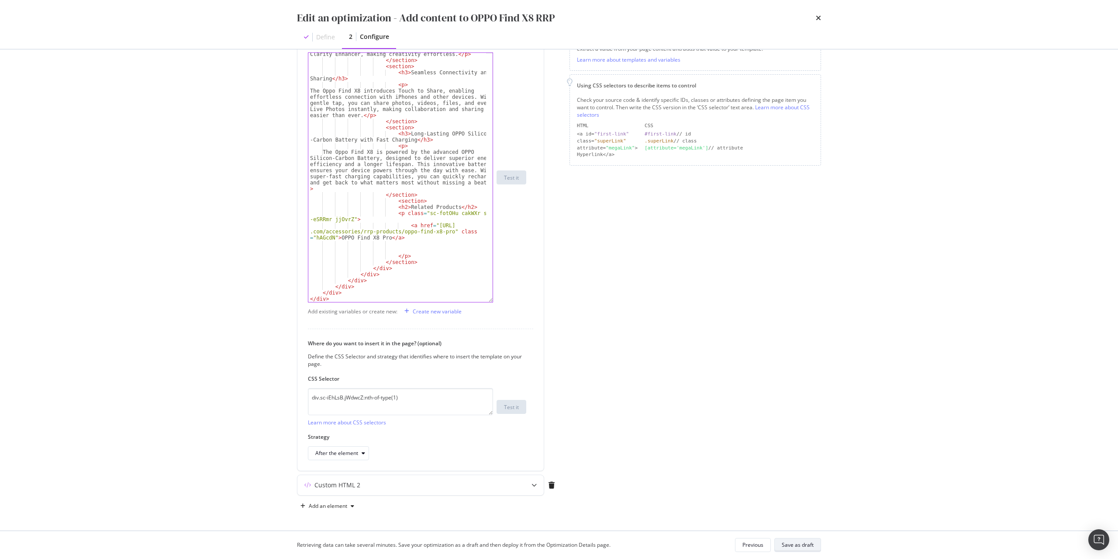
type textarea "Get the Oppo Find X8 for just $1,049, saving you $300 off its original price of…"
click at [799, 547] on div "Save as draft" at bounding box center [798, 544] width 32 height 7
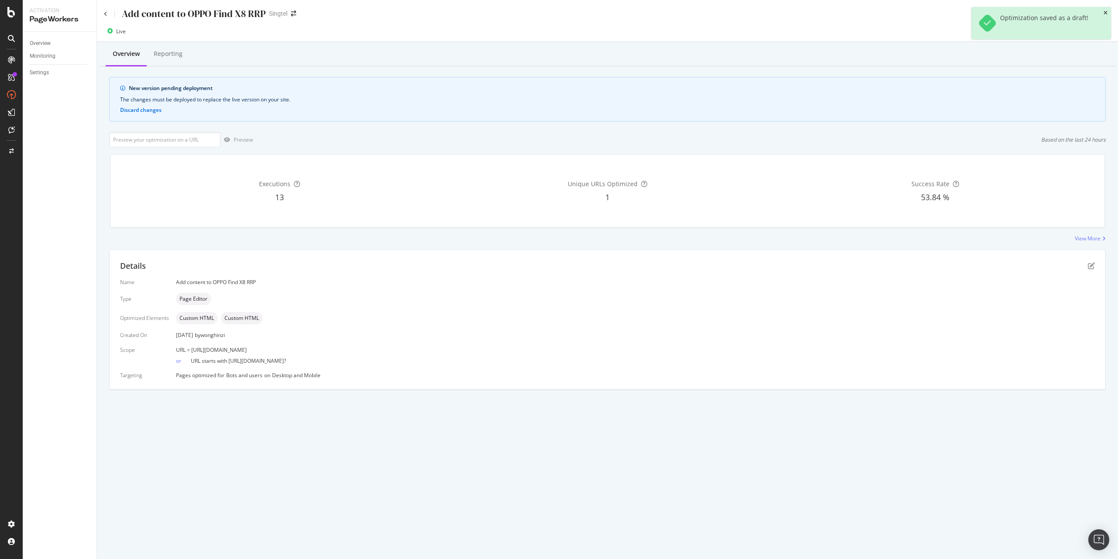
click at [1104, 14] on icon "close toast" at bounding box center [1106, 12] width 4 height 5
click at [1060, 32] on div "Deploy to production" at bounding box center [1079, 31] width 51 height 7
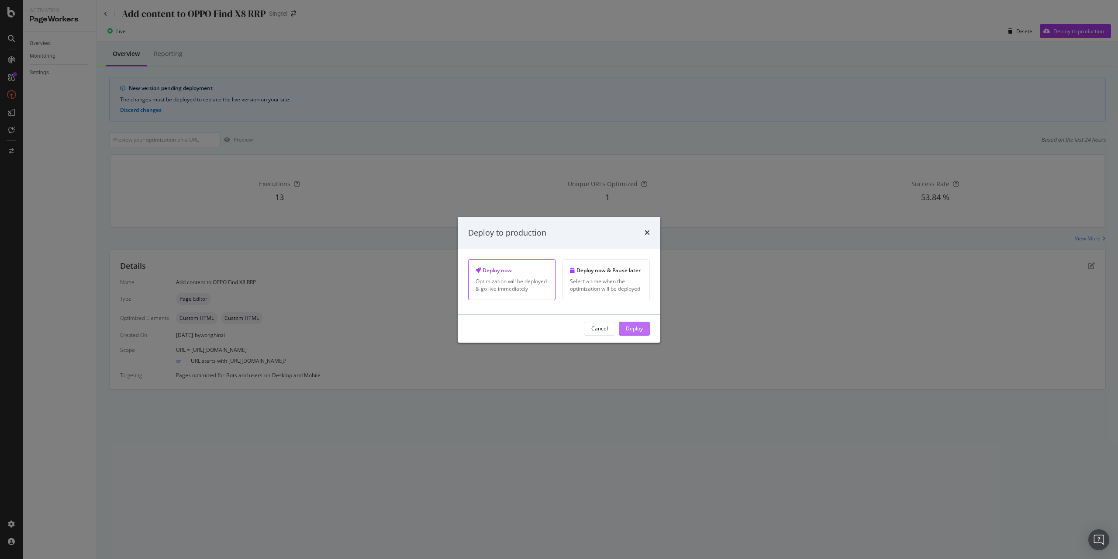
click at [633, 325] on div "Deploy" at bounding box center [634, 328] width 17 height 7
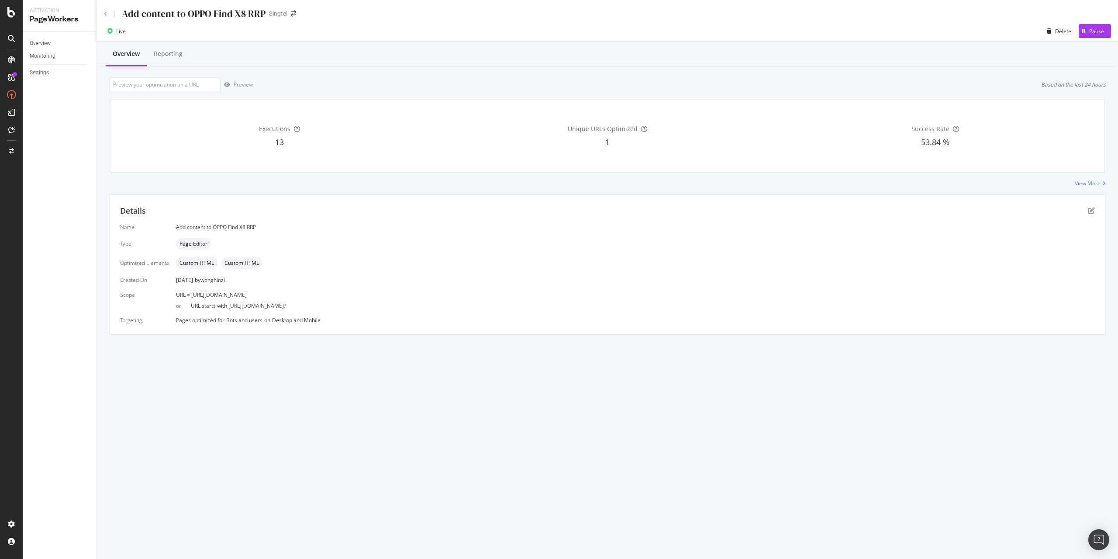
click at [105, 12] on icon at bounding box center [105, 13] width 3 height 5
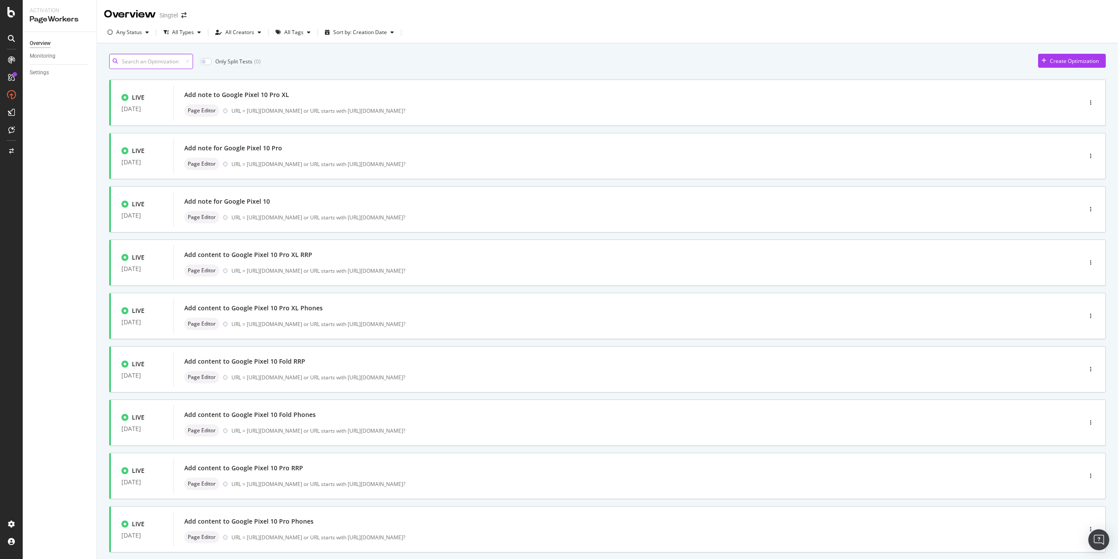
click at [169, 59] on input at bounding box center [151, 61] width 84 height 15
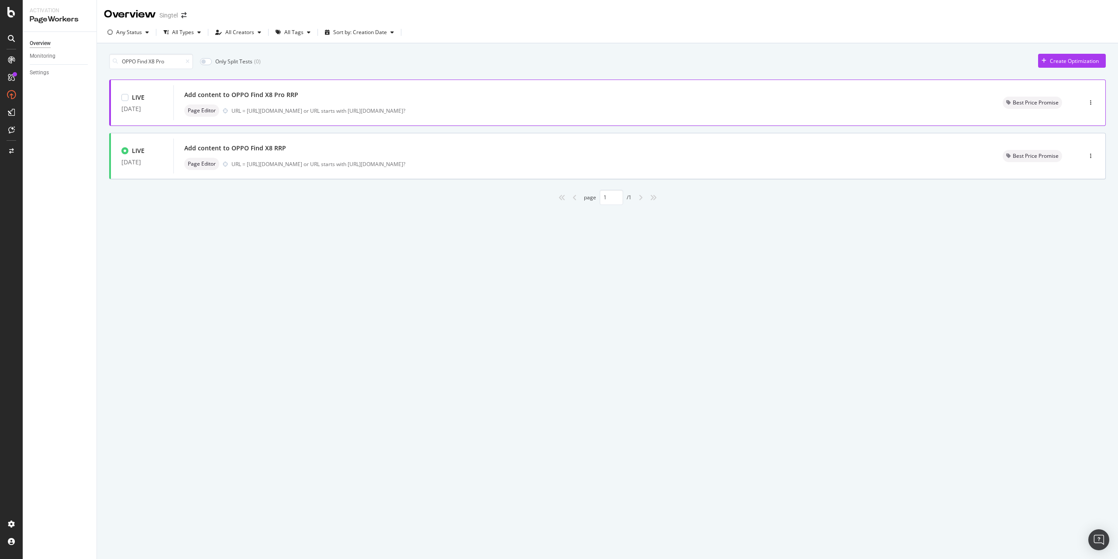
click at [196, 95] on div "Add content to OPPO Find X8 Pro RRP" at bounding box center [241, 94] width 114 height 9
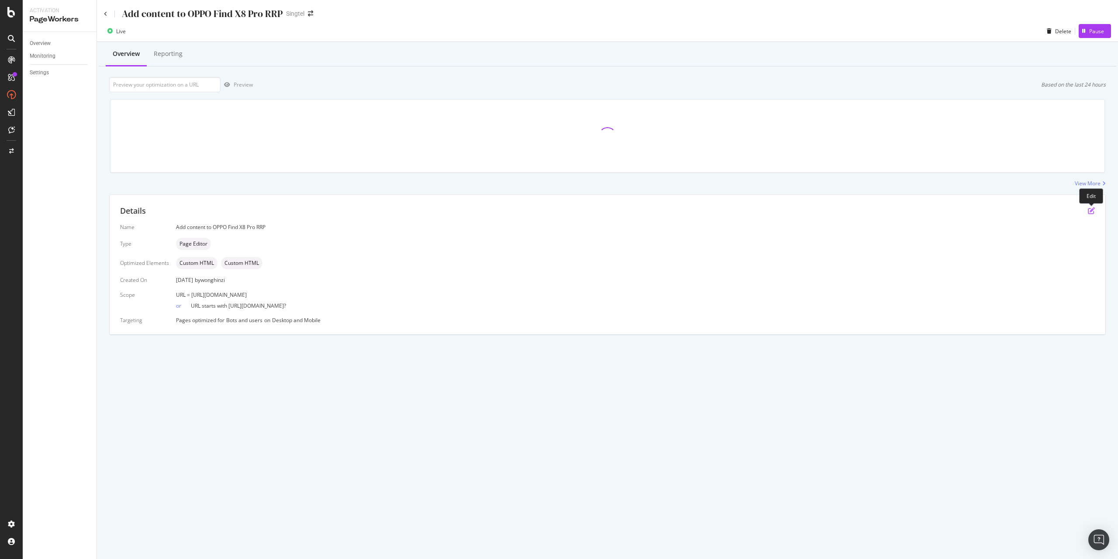
click at [1091, 211] on icon "pen-to-square" at bounding box center [1091, 210] width 7 height 7
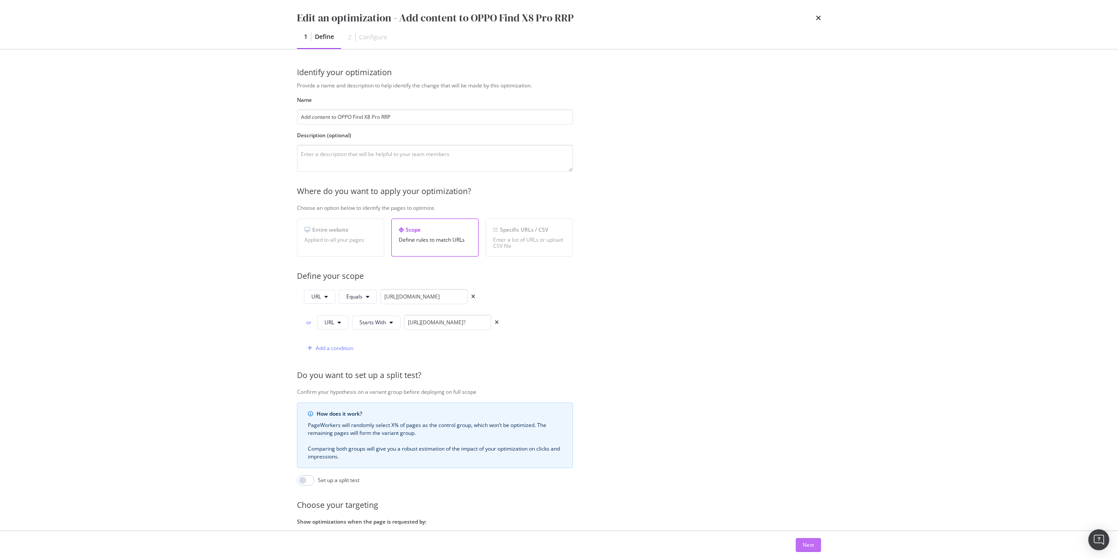
click at [804, 547] on div "Next" at bounding box center [808, 544] width 11 height 7
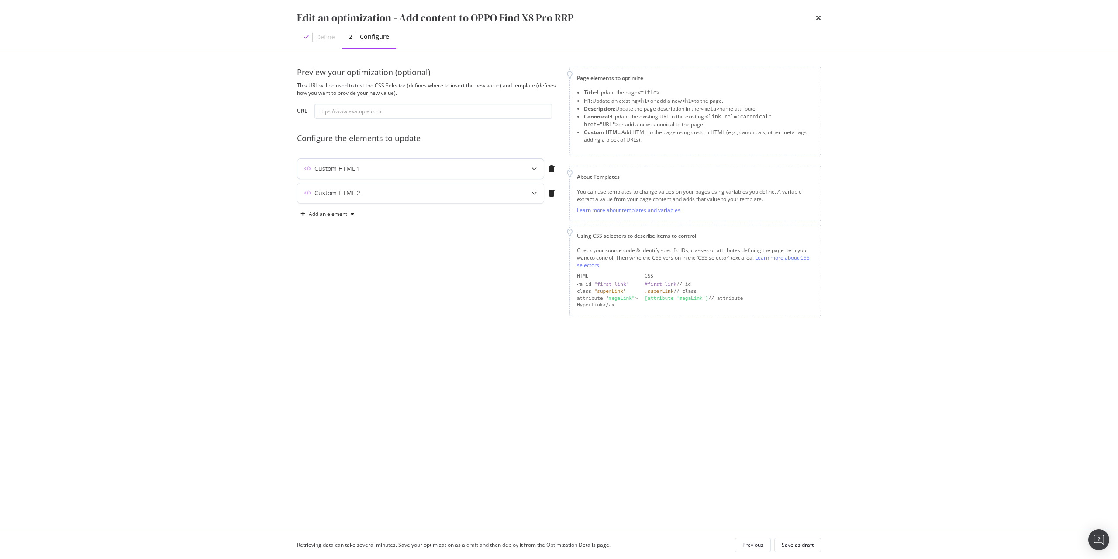
click at [342, 169] on div "Custom HTML 1" at bounding box center [337, 168] width 46 height 9
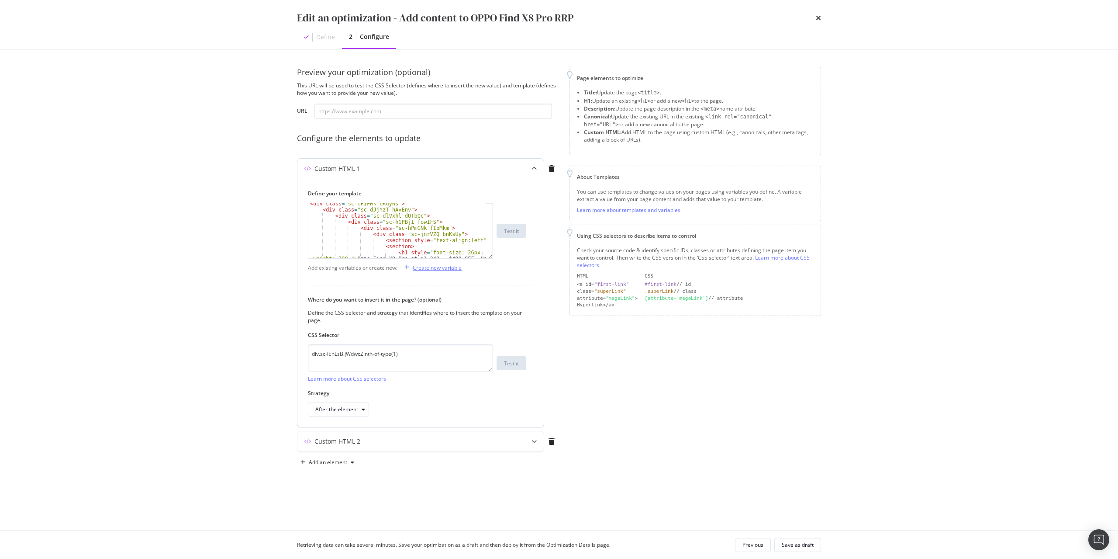
scroll to position [17, 0]
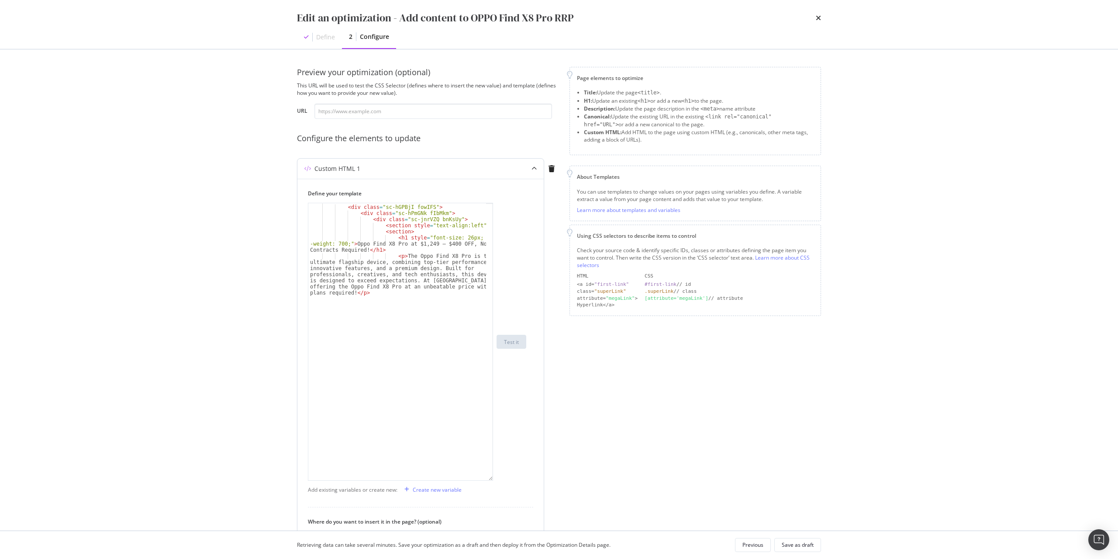
drag, startPoint x: 491, startPoint y: 257, endPoint x: 444, endPoint y: 479, distance: 226.8
click at [444, 479] on div "< div class = "sc-dlVxhl dUTbQc" > < div class = "sc-hGPBjI fowIFS" > < div cla…" at bounding box center [400, 342] width 185 height 278
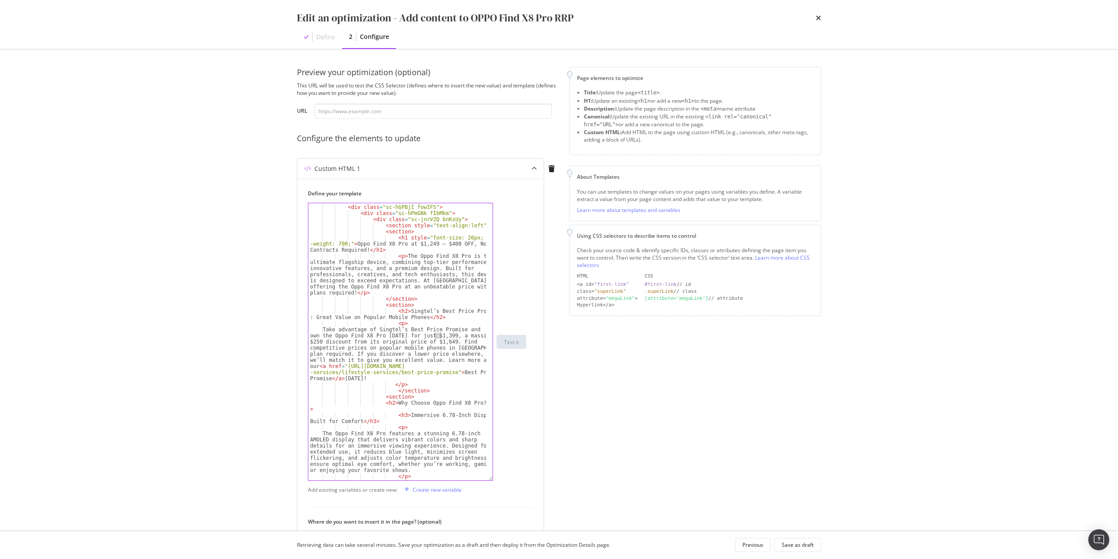
drag, startPoint x: 434, startPoint y: 334, endPoint x: 439, endPoint y: 334, distance: 5.7
click at [439, 334] on div "< div class = "sc-dlVxhl dUTbQc" > < div class = "sc-hGPBjI fowIFS" > < div cla…" at bounding box center [397, 342] width 178 height 289
drag, startPoint x: 312, startPoint y: 341, endPoint x: 321, endPoint y: 341, distance: 9.2
click at [321, 341] on div "< div class = "sc-dlVxhl dUTbQc" > < div class = "sc-hGPBjI fowIFS" > < div cla…" at bounding box center [397, 342] width 178 height 289
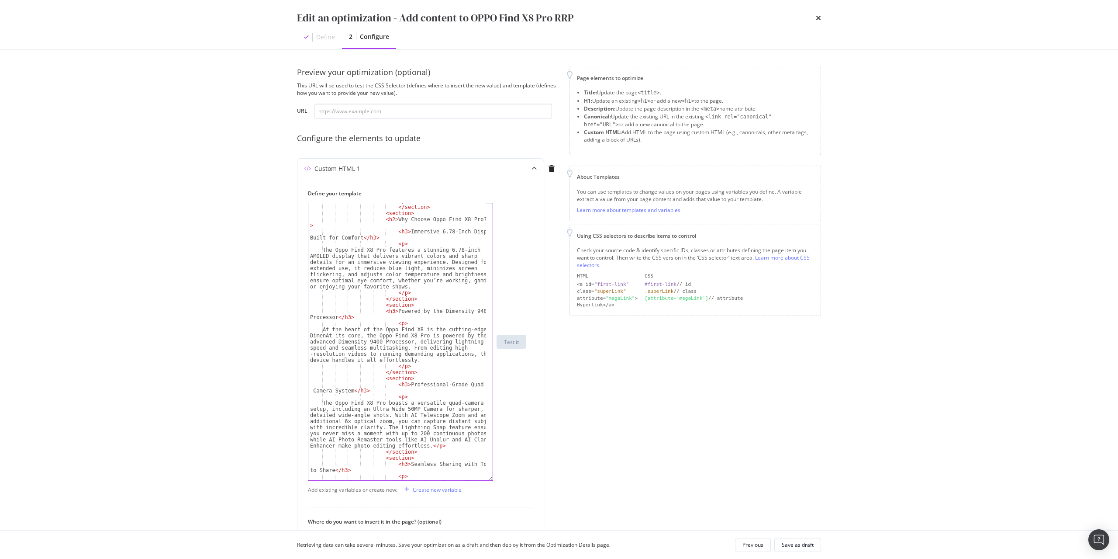
scroll to position [201, 0]
type textarea "Take advantage of Singtel’s Best Price Promise and own the Oppo Find X8 Pro tod…"
click at [786, 543] on div "Save as draft" at bounding box center [798, 544] width 32 height 7
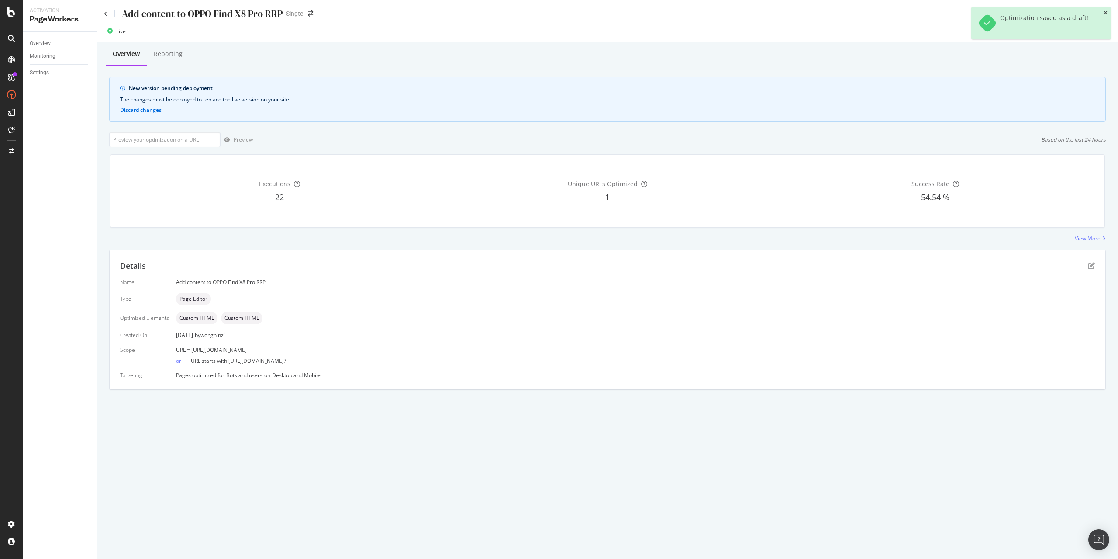
click at [1107, 14] on icon "close toast" at bounding box center [1106, 12] width 4 height 5
click at [1084, 32] on div "Deploy to production" at bounding box center [1079, 31] width 51 height 7
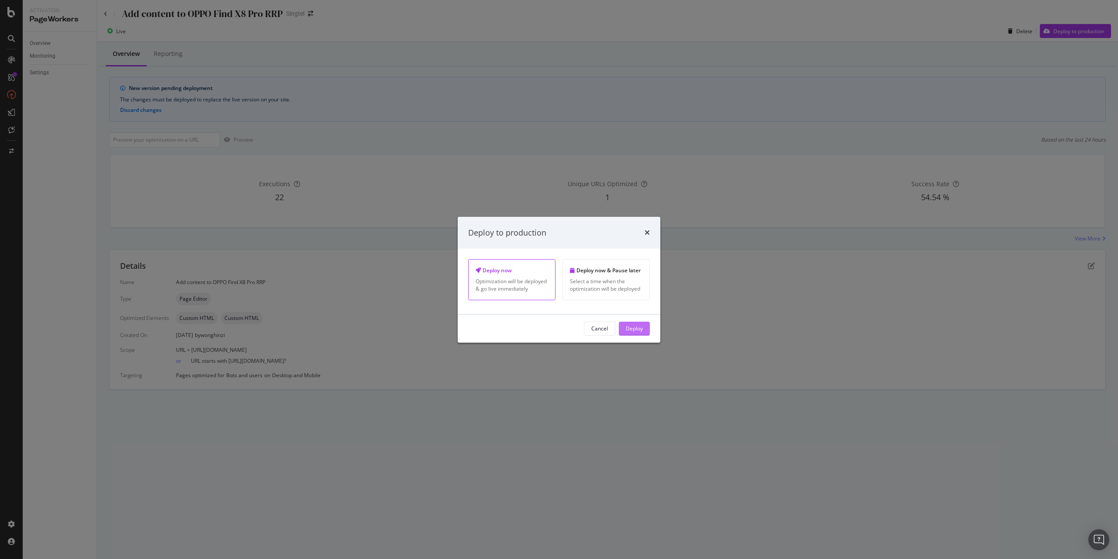
click at [631, 328] on div "Deploy" at bounding box center [634, 328] width 17 height 7
